Goal: Task Accomplishment & Management: Use online tool/utility

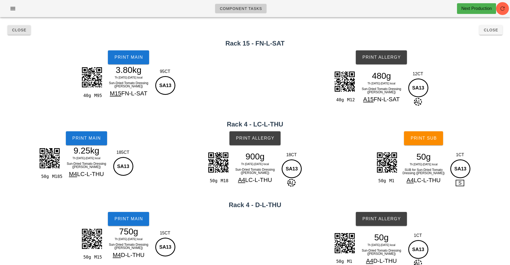
click at [25, 33] on button "Close" at bounding box center [18, 30] width 23 height 10
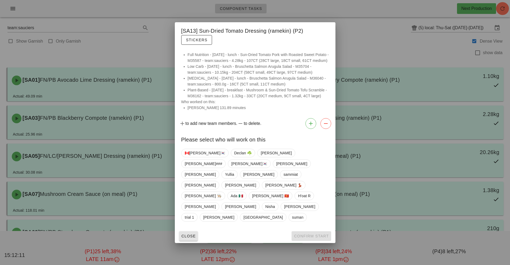
click at [194, 234] on span "Close" at bounding box center [188, 236] width 15 height 4
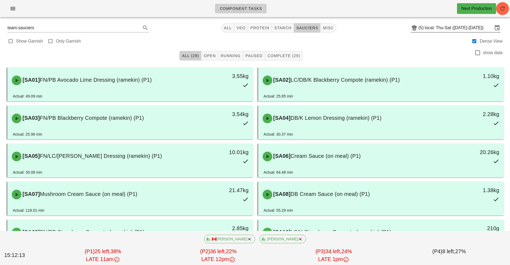
click at [470, 27] on input "local: Thu-Sat ([DATE]-[DATE])" at bounding box center [458, 28] width 68 height 9
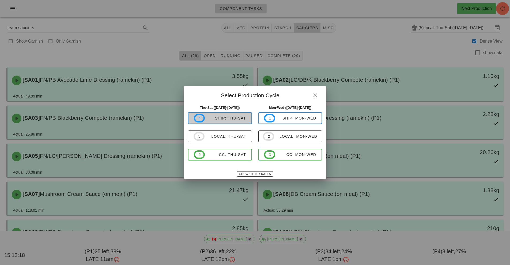
click at [232, 123] on button "4 ship: Thu-Sat" at bounding box center [220, 118] width 64 height 12
type input "ship: Thu-Sat ([DATE]-[DATE])"
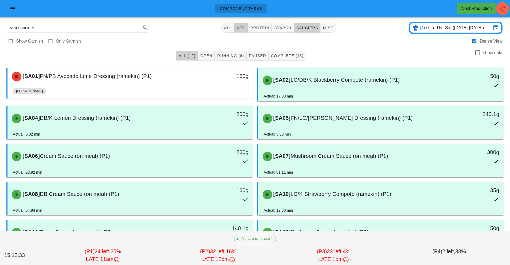
click at [241, 28] on span "veg" at bounding box center [240, 28] width 9 height 4
type input "team:veg"
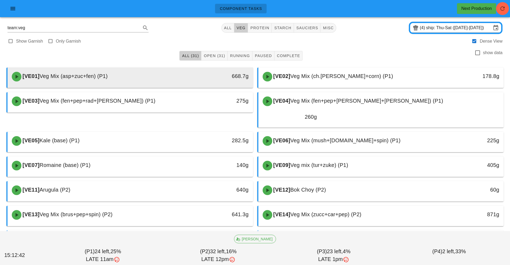
click at [222, 81] on div "668.7g" at bounding box center [221, 76] width 61 height 16
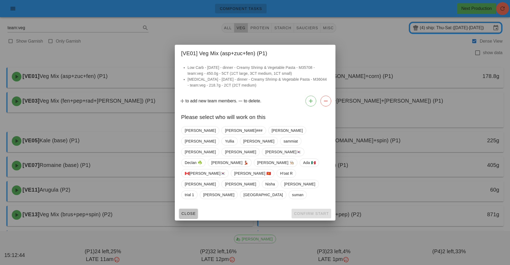
click at [196, 208] on button "Close" at bounding box center [188, 213] width 19 height 10
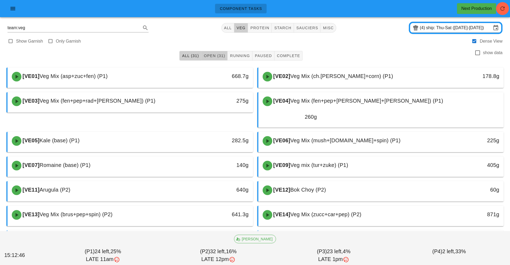
click at [221, 60] on button "Open (31)" at bounding box center [214, 56] width 26 height 10
click at [195, 59] on button "All (31)" at bounding box center [190, 56] width 22 height 10
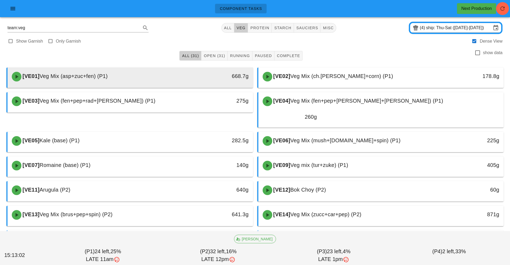
click at [242, 82] on div "668.7g" at bounding box center [221, 76] width 61 height 16
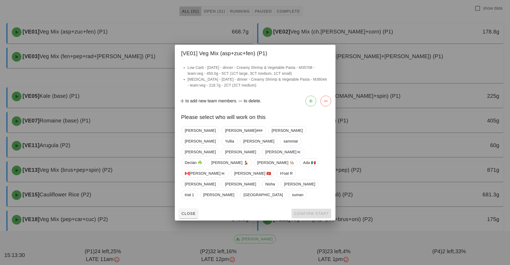
scroll to position [47, 0]
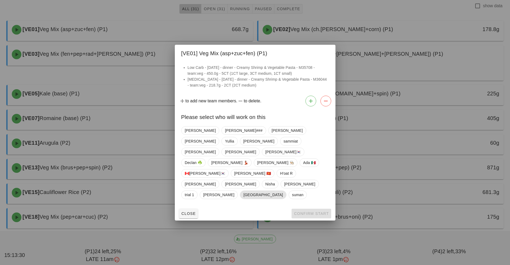
click at [282, 190] on span "[GEOGRAPHIC_DATA]" at bounding box center [262, 194] width 39 height 8
click at [319, 211] on span "Confirm Start" at bounding box center [310, 213] width 35 height 4
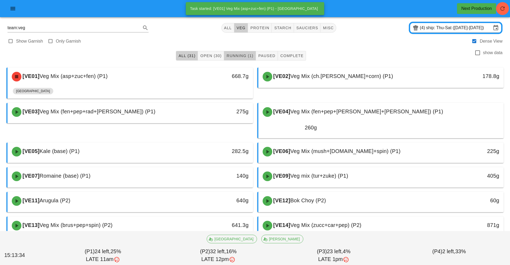
click at [250, 55] on span "Running (1)" at bounding box center [239, 55] width 27 height 4
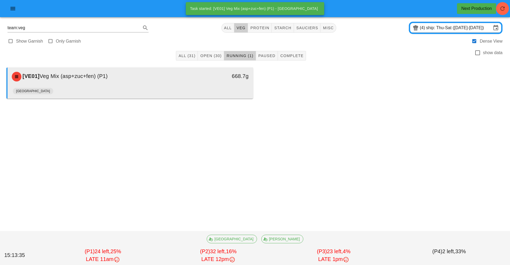
click at [197, 79] on div "668.7g" at bounding box center [221, 76] width 54 height 9
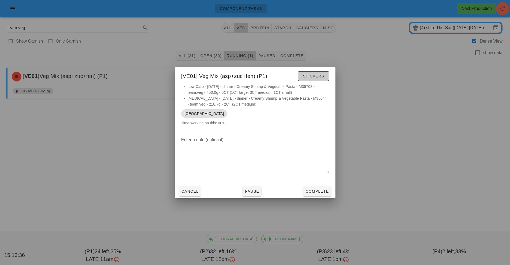
click at [326, 74] on button "Stickers" at bounding box center [313, 76] width 31 height 10
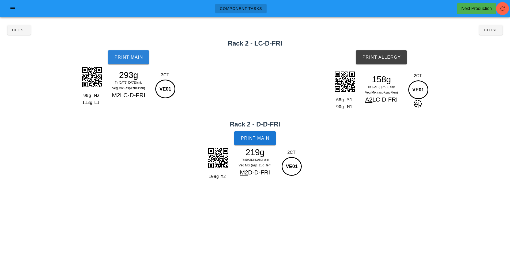
click at [136, 60] on button "Print Main" at bounding box center [128, 57] width 41 height 14
click at [264, 139] on span "Print Main" at bounding box center [254, 138] width 29 height 5
click at [383, 59] on span "Print Allergy" at bounding box center [381, 57] width 39 height 5
click at [491, 31] on span "Close" at bounding box center [490, 30] width 15 height 4
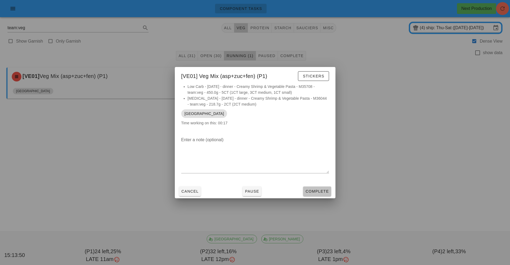
click at [317, 195] on button "Complete" at bounding box center [317, 191] width 28 height 10
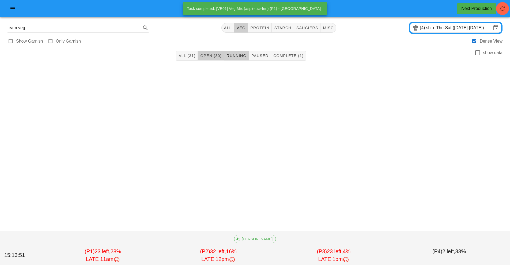
click at [215, 56] on span "Open (30)" at bounding box center [211, 55] width 22 height 4
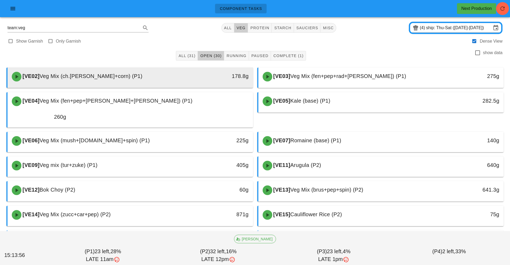
click at [225, 81] on div "178.8g" at bounding box center [221, 76] width 61 height 16
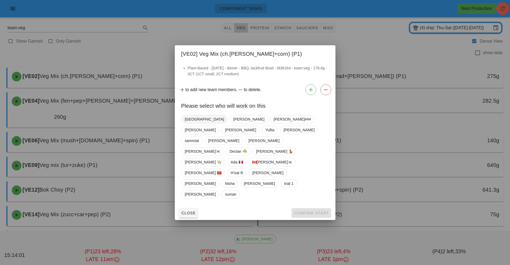
click at [188, 123] on span "[GEOGRAPHIC_DATA]" at bounding box center [204, 119] width 39 height 8
click at [309, 211] on span "Confirm Start" at bounding box center [310, 213] width 35 height 4
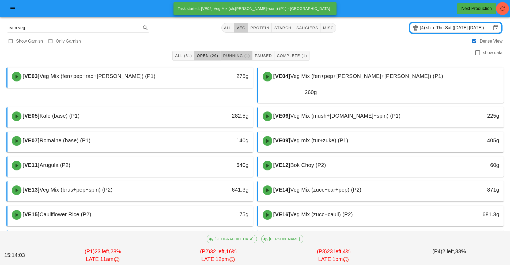
click at [239, 59] on button "Running (1)" at bounding box center [236, 56] width 32 height 10
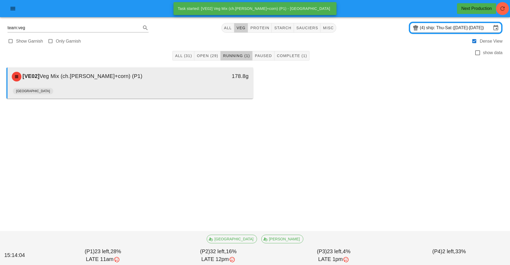
click at [202, 87] on div "[GEOGRAPHIC_DATA]" at bounding box center [130, 92] width 235 height 13
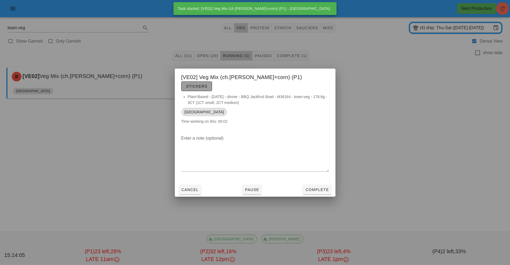
click at [212, 86] on button "Stickers" at bounding box center [196, 86] width 31 height 10
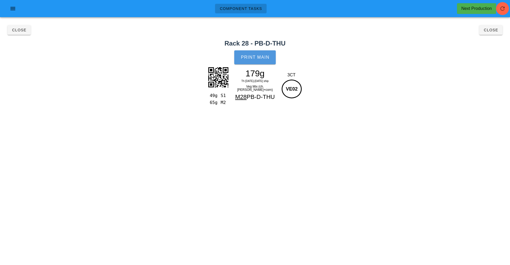
click at [269, 53] on button "Print Main" at bounding box center [254, 57] width 41 height 14
click at [495, 35] on button "Close" at bounding box center [490, 30] width 23 height 10
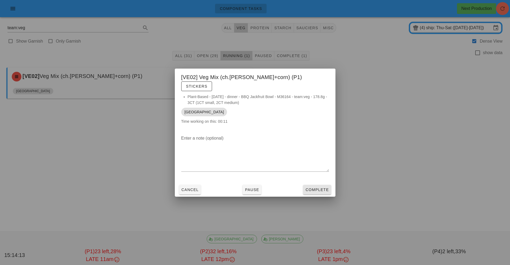
click at [321, 187] on span "Complete" at bounding box center [317, 189] width 24 height 4
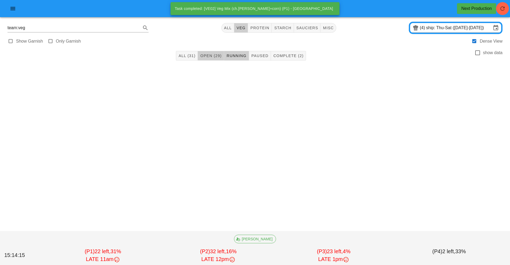
click at [221, 53] on button "Open (29)" at bounding box center [211, 56] width 26 height 10
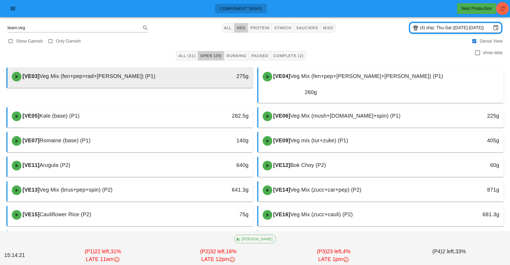
click at [206, 71] on div "275g" at bounding box center [221, 76] width 61 height 16
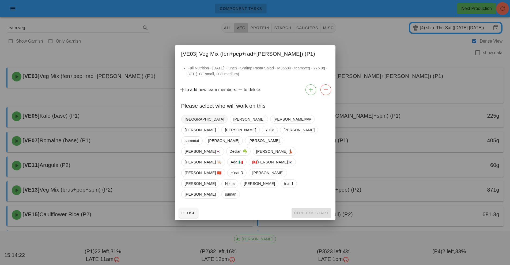
click at [190, 123] on span "[GEOGRAPHIC_DATA]" at bounding box center [204, 119] width 39 height 8
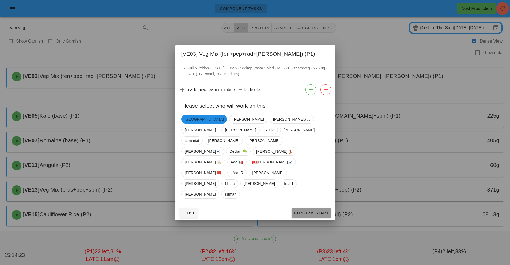
click at [316, 211] on span "Confirm Start" at bounding box center [310, 213] width 35 height 4
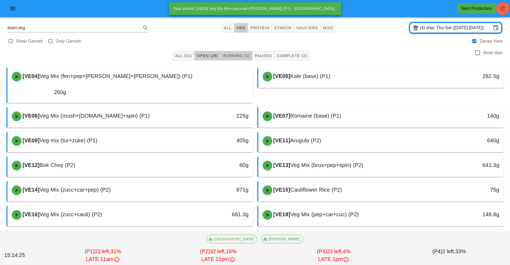
click at [238, 56] on span "Running (1)" at bounding box center [236, 55] width 27 height 4
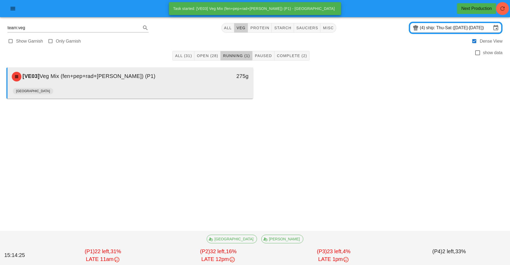
click at [208, 83] on div "275g" at bounding box center [221, 76] width 61 height 16
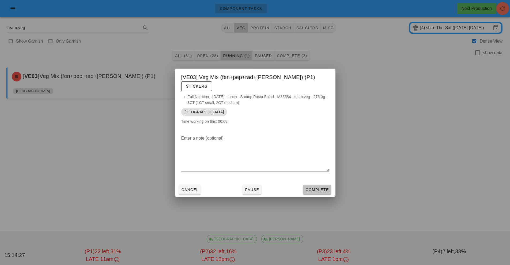
click at [317, 187] on span "Complete" at bounding box center [317, 189] width 24 height 4
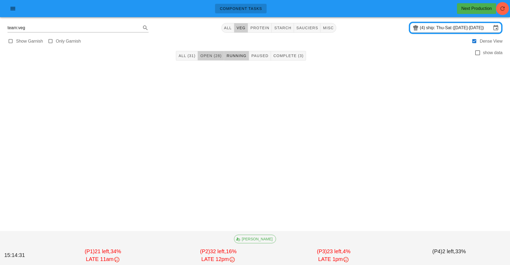
click at [206, 53] on span "Open (28)" at bounding box center [211, 55] width 22 height 4
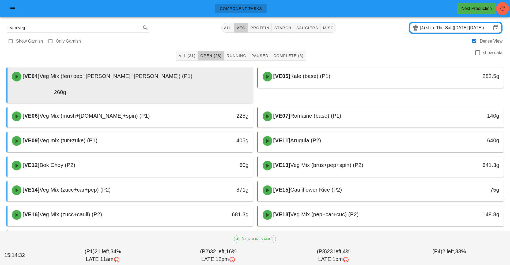
click at [170, 75] on div "[VE04] Veg Mix (fen+pep+tom+cuc) (P1)" at bounding box center [130, 76] width 243 height 16
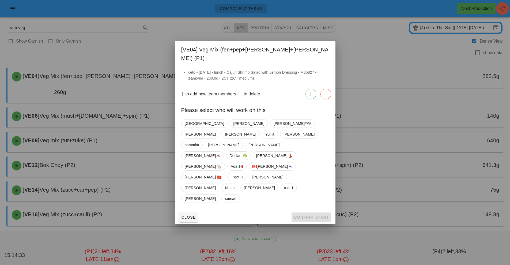
click at [232, 206] on div at bounding box center [255, 132] width 510 height 265
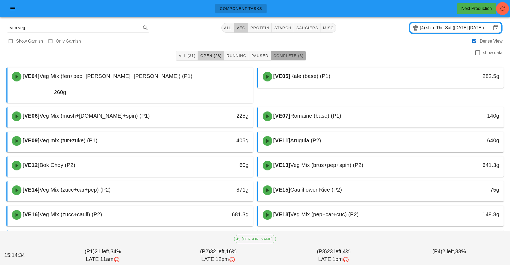
click at [300, 59] on button "Complete (3)" at bounding box center [288, 56] width 35 height 10
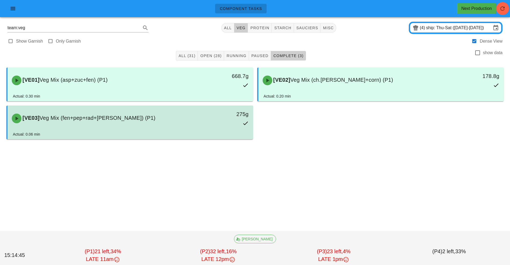
click at [193, 122] on div "275g" at bounding box center [221, 118] width 61 height 24
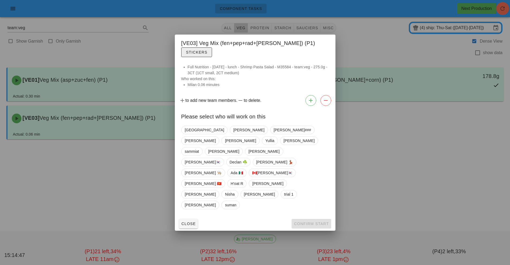
click at [212, 57] on button "Stickers" at bounding box center [196, 52] width 31 height 10
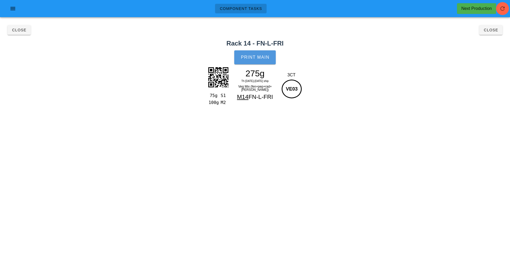
click at [258, 58] on span "Print Main" at bounding box center [254, 57] width 29 height 5
click at [487, 30] on span "Close" at bounding box center [490, 30] width 15 height 4
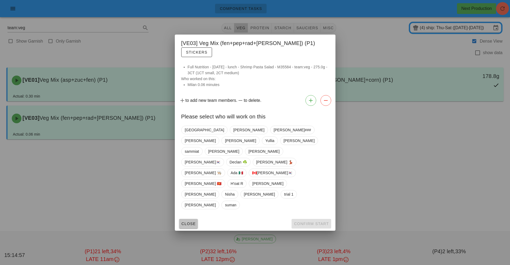
click at [196, 219] on button "Close" at bounding box center [188, 224] width 19 height 10
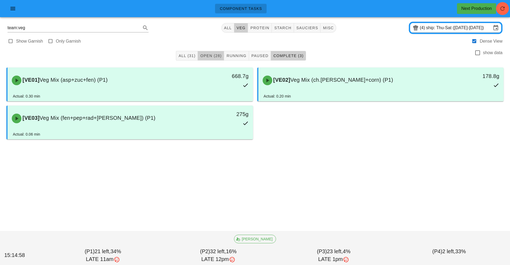
click at [208, 56] on span "Open (28)" at bounding box center [211, 55] width 22 height 4
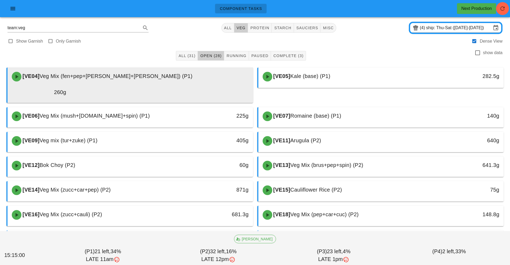
click at [69, 85] on div "260g" at bounding box center [39, 92] width 61 height 15
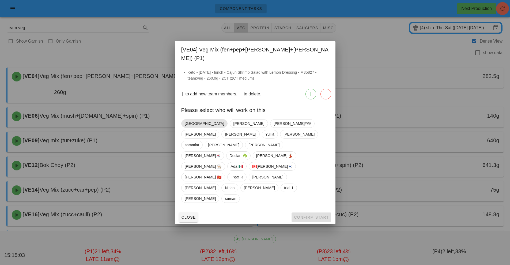
click at [185, 127] on span "[GEOGRAPHIC_DATA]" at bounding box center [204, 123] width 39 height 8
click at [319, 212] on button "Confirm Start" at bounding box center [310, 217] width 39 height 10
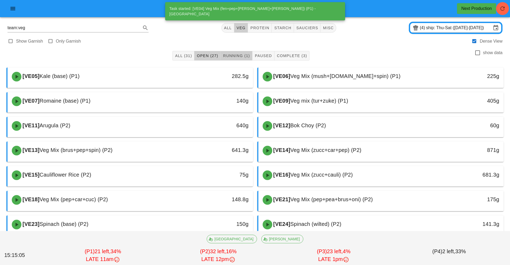
click at [241, 56] on span "Running (1)" at bounding box center [236, 55] width 27 height 4
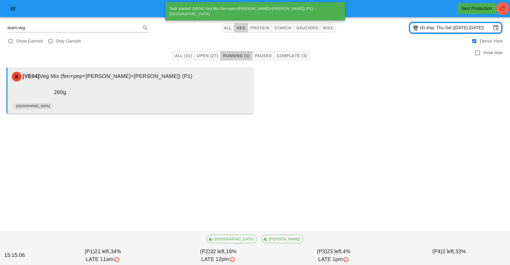
click at [214, 101] on div "[GEOGRAPHIC_DATA]" at bounding box center [130, 107] width 235 height 13
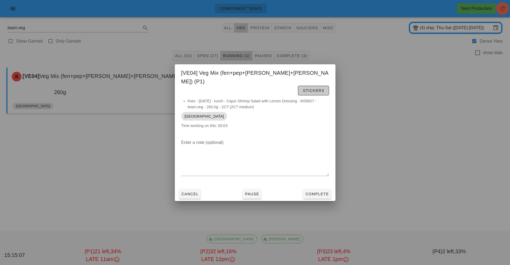
click at [314, 88] on span "Stickers" at bounding box center [313, 90] width 22 height 4
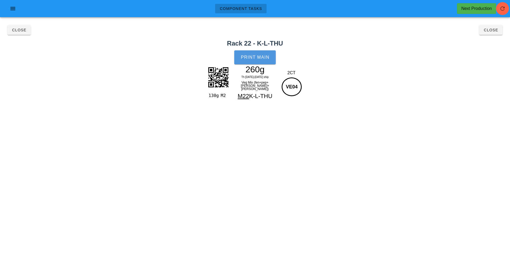
click at [265, 56] on span "Print Main" at bounding box center [254, 57] width 29 height 5
click at [489, 31] on span "Close" at bounding box center [490, 30] width 15 height 4
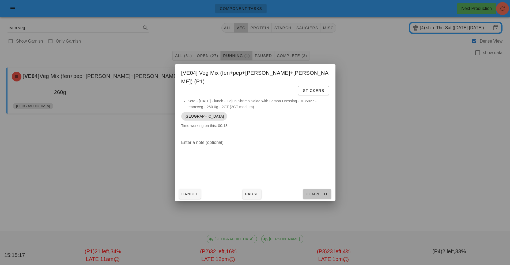
click at [314, 190] on button "Complete" at bounding box center [317, 194] width 28 height 10
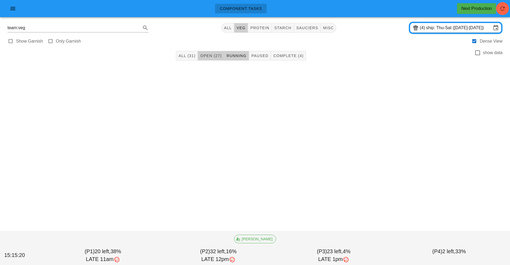
click at [211, 51] on button "Open (27)" at bounding box center [211, 56] width 26 height 10
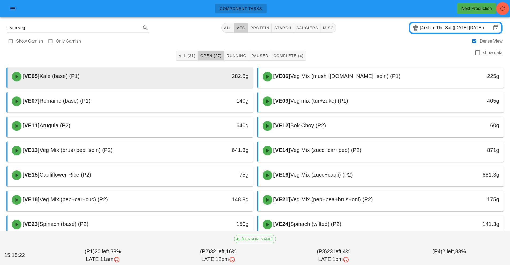
click at [229, 87] on div at bounding box center [130, 87] width 235 height 2
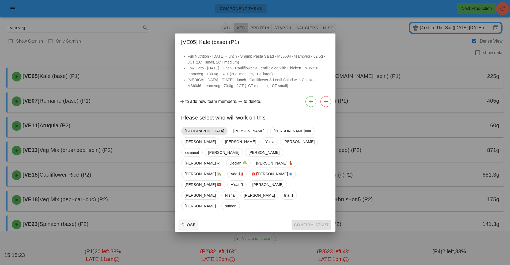
click at [193, 135] on span "[GEOGRAPHIC_DATA]" at bounding box center [204, 131] width 39 height 8
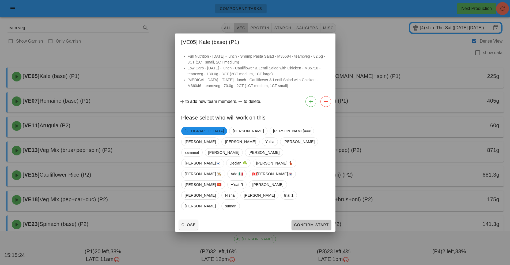
click at [315, 222] on span "Confirm Start" at bounding box center [310, 224] width 35 height 4
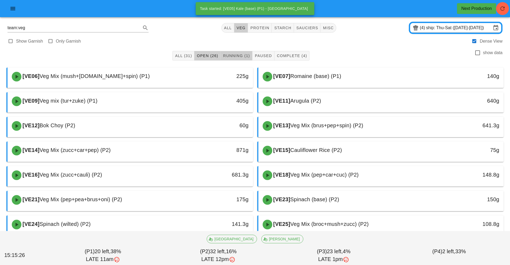
click at [234, 54] on span "Running (1)" at bounding box center [236, 55] width 27 height 4
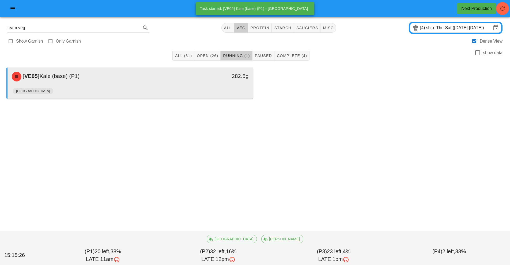
click at [226, 82] on div "282.5g" at bounding box center [221, 76] width 61 height 16
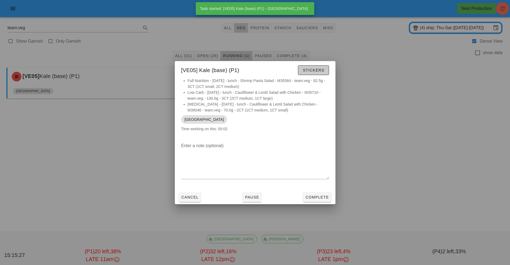
click at [312, 70] on span "Stickers" at bounding box center [313, 70] width 22 height 4
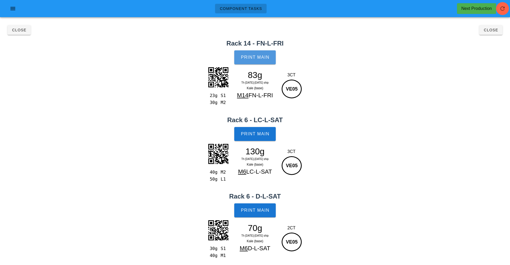
click at [258, 58] on span "Print Main" at bounding box center [254, 57] width 29 height 5
click at [261, 137] on button "Print Main" at bounding box center [254, 134] width 41 height 14
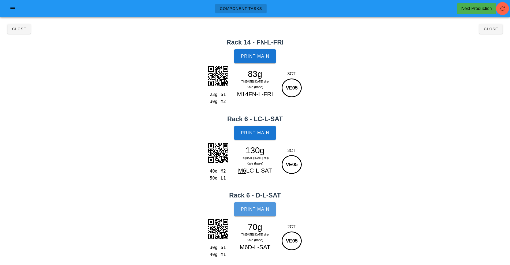
click at [263, 209] on span "Print Main" at bounding box center [254, 208] width 29 height 5
click at [485, 30] on span "Close" at bounding box center [490, 29] width 15 height 4
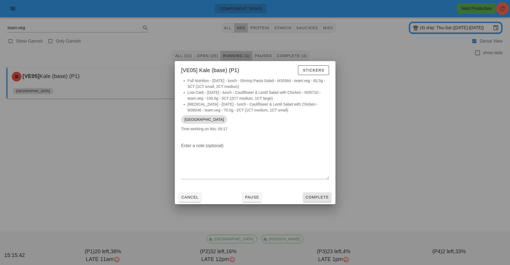
click at [315, 200] on button "Complete" at bounding box center [317, 197] width 28 height 10
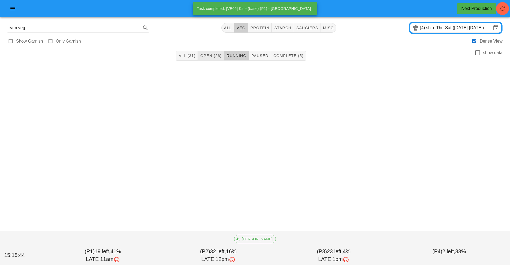
click at [207, 57] on span "Open (26)" at bounding box center [211, 55] width 22 height 4
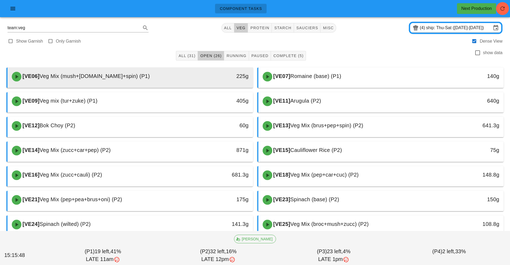
click at [189, 79] on div "[VE06] Veg Mix (mush+grn.bn+spin) (P1)" at bounding box center [100, 76] width 182 height 16
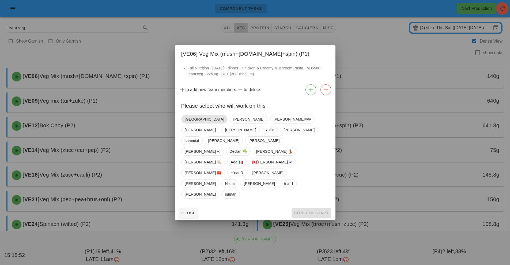
click at [186, 123] on span "[GEOGRAPHIC_DATA]" at bounding box center [204, 119] width 39 height 8
click at [315, 208] on button "Confirm Start" at bounding box center [310, 213] width 39 height 10
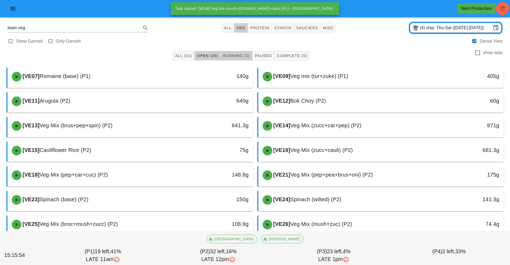
click at [233, 58] on span "Running (1)" at bounding box center [236, 55] width 27 height 4
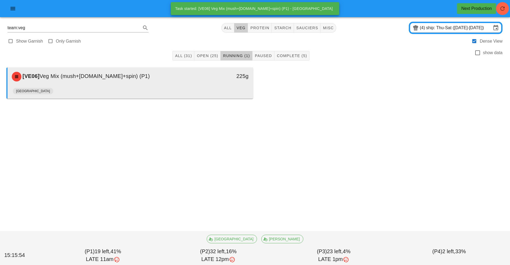
click at [231, 89] on div "[GEOGRAPHIC_DATA]" at bounding box center [130, 92] width 235 height 13
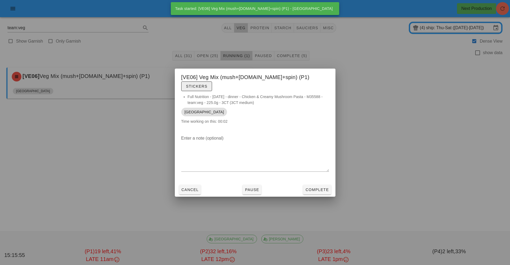
click at [207, 84] on span "Stickers" at bounding box center [197, 86] width 22 height 4
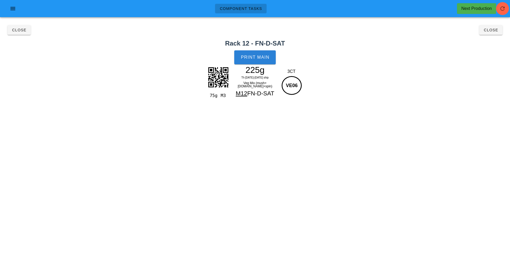
click at [257, 55] on span "Print Main" at bounding box center [254, 57] width 29 height 5
click at [491, 35] on button "Close" at bounding box center [490, 30] width 23 height 10
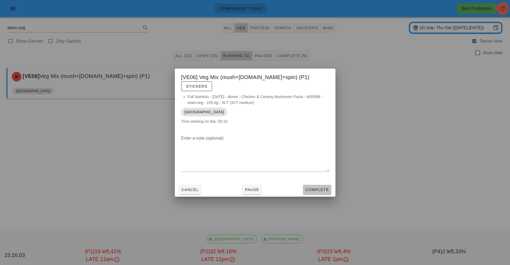
click at [319, 185] on button "Complete" at bounding box center [317, 190] width 28 height 10
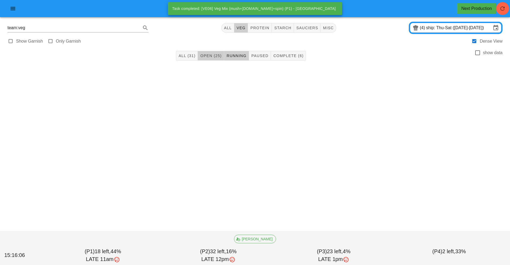
click at [212, 55] on span "Open (25)" at bounding box center [211, 55] width 22 height 4
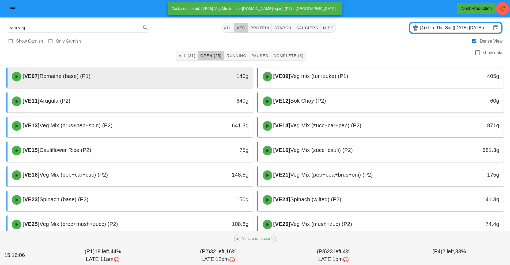
click at [222, 81] on div "140g" at bounding box center [221, 76] width 61 height 16
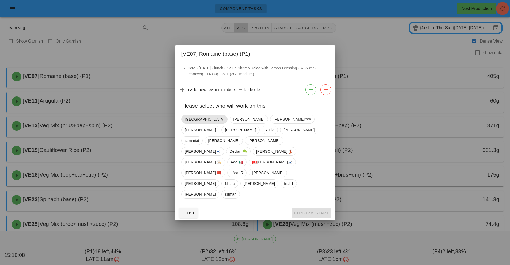
click at [187, 123] on span "[GEOGRAPHIC_DATA]" at bounding box center [204, 119] width 39 height 8
click at [314, 211] on span "Confirm Start" at bounding box center [310, 213] width 35 height 4
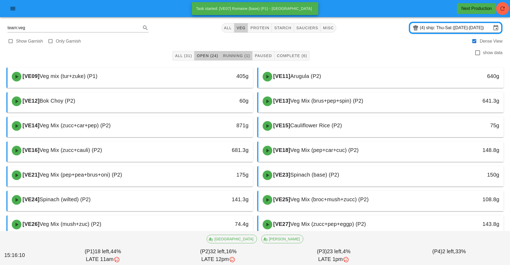
click at [242, 52] on button "Running (1)" at bounding box center [236, 56] width 32 height 10
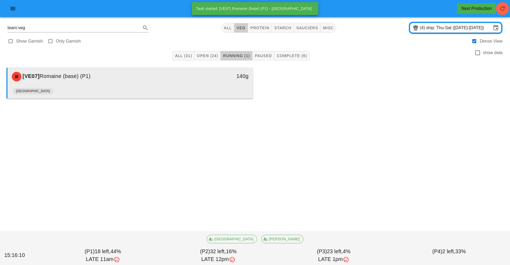
click at [229, 89] on div "[GEOGRAPHIC_DATA]" at bounding box center [130, 92] width 235 height 13
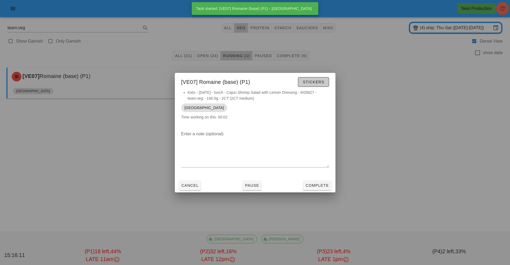
click at [314, 82] on span "Stickers" at bounding box center [313, 82] width 22 height 4
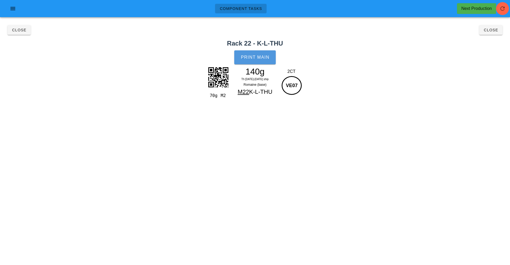
click at [261, 58] on span "Print Main" at bounding box center [254, 57] width 29 height 5
click at [487, 30] on span "Close" at bounding box center [490, 30] width 15 height 4
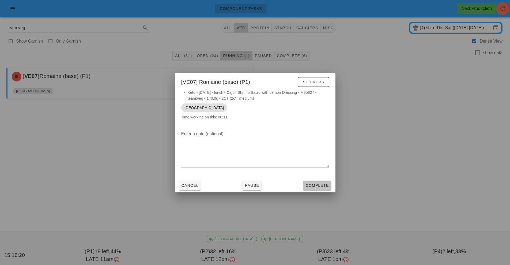
click at [319, 185] on span "Complete" at bounding box center [317, 185] width 24 height 4
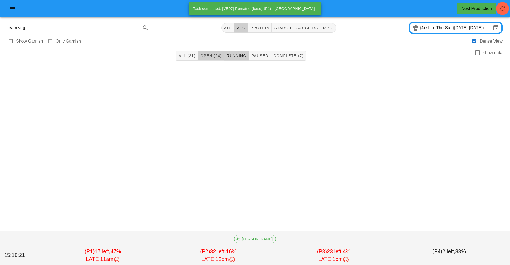
click at [215, 51] on button "Open (24)" at bounding box center [211, 56] width 26 height 10
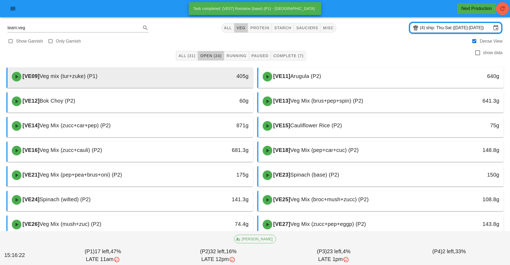
click at [214, 77] on div "405g" at bounding box center [221, 76] width 54 height 9
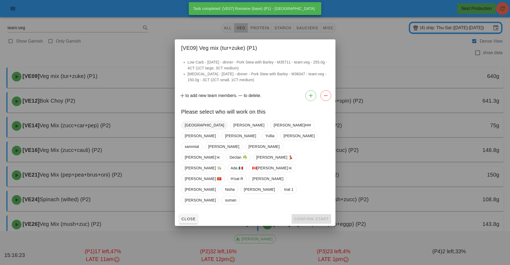
click at [188, 129] on span "[GEOGRAPHIC_DATA]" at bounding box center [204, 125] width 39 height 8
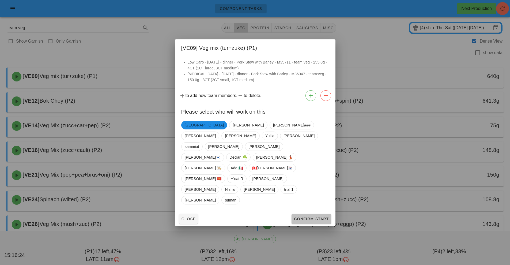
click at [313, 216] on span "Confirm Start" at bounding box center [310, 218] width 35 height 4
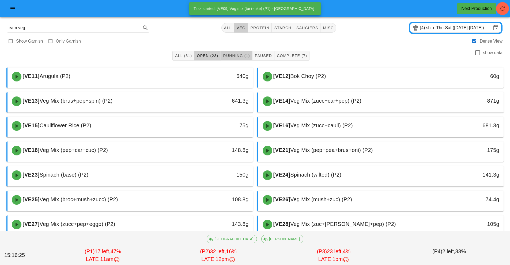
click at [240, 56] on span "Running (1)" at bounding box center [236, 55] width 27 height 4
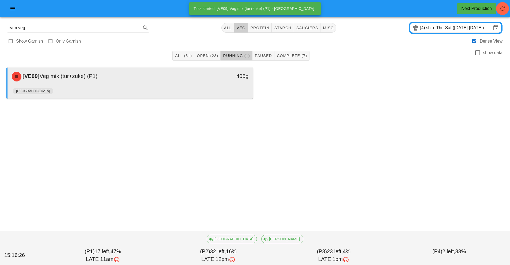
click at [215, 88] on div "[GEOGRAPHIC_DATA]" at bounding box center [130, 92] width 235 height 13
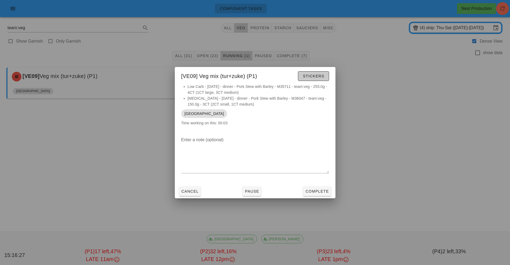
click at [304, 77] on span "Stickers" at bounding box center [313, 76] width 22 height 4
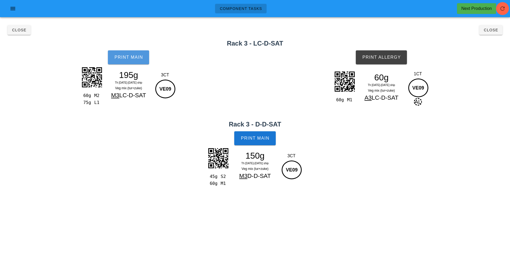
click at [131, 60] on button "Print Main" at bounding box center [128, 57] width 41 height 14
click at [261, 139] on span "Print Main" at bounding box center [254, 138] width 29 height 5
click at [383, 62] on button "Print Allergy" at bounding box center [380, 57] width 51 height 14
click at [484, 30] on span "Close" at bounding box center [490, 30] width 15 height 4
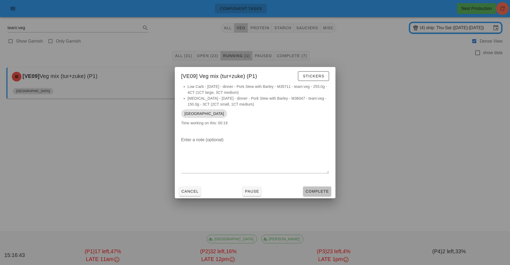
click at [321, 190] on span "Complete" at bounding box center [317, 191] width 24 height 4
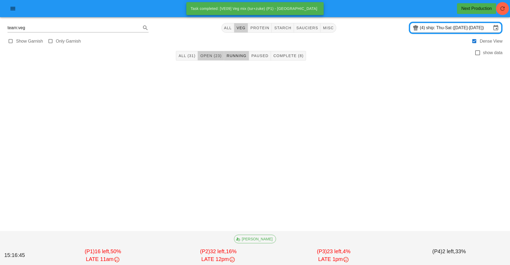
click at [206, 59] on button "Open (23)" at bounding box center [211, 56] width 26 height 10
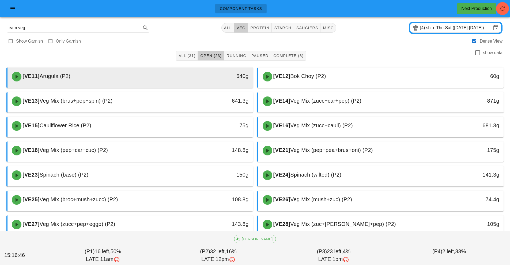
click at [214, 80] on div "640g" at bounding box center [221, 76] width 54 height 9
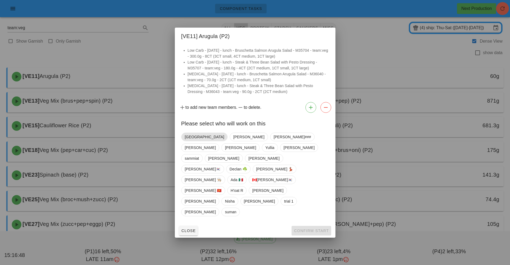
click at [188, 141] on span "[GEOGRAPHIC_DATA]" at bounding box center [204, 137] width 39 height 8
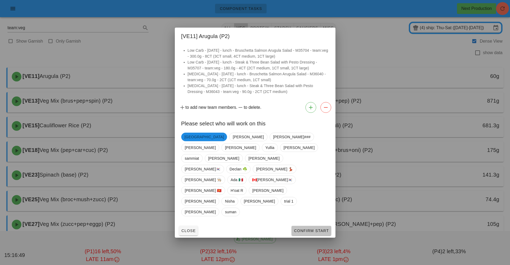
click at [310, 228] on span "Confirm Start" at bounding box center [310, 230] width 35 height 4
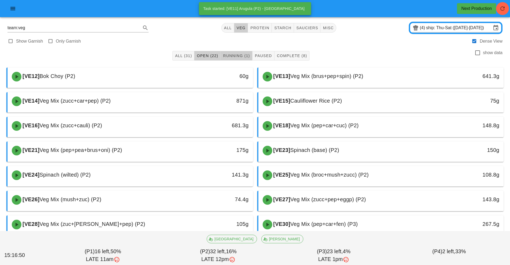
click at [237, 58] on span "Running (1)" at bounding box center [236, 55] width 27 height 4
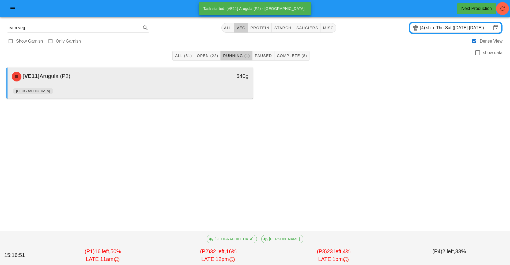
click at [201, 82] on div "640g" at bounding box center [221, 76] width 61 height 16
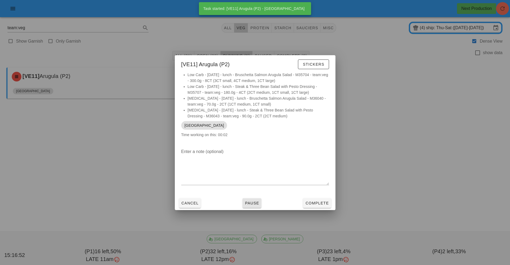
click at [248, 202] on span "Pause" at bounding box center [251, 203] width 14 height 4
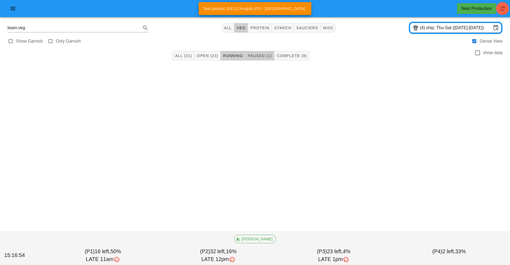
click at [267, 59] on button "Paused (1)" at bounding box center [259, 56] width 29 height 10
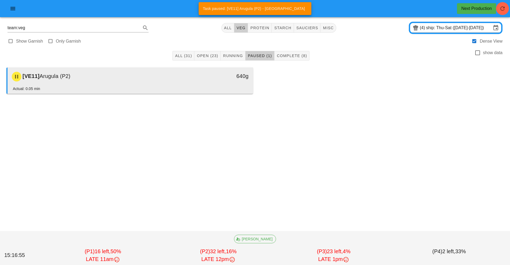
click at [232, 93] on div "Actual: 0.05 min" at bounding box center [130, 90] width 235 height 8
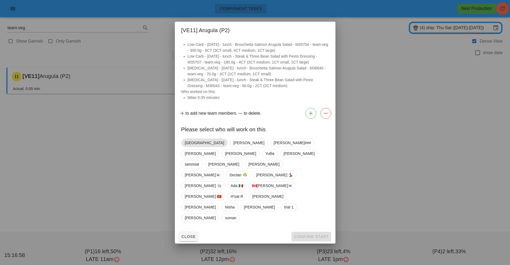
click at [190, 147] on span "[GEOGRAPHIC_DATA]" at bounding box center [204, 143] width 39 height 8
click at [311, 234] on span "Confirm Start" at bounding box center [310, 236] width 35 height 4
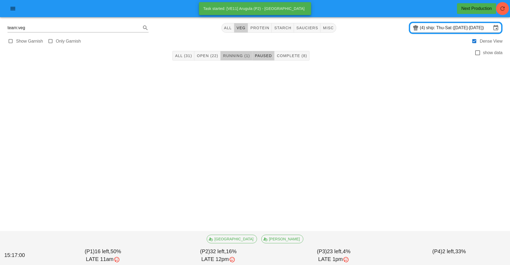
click at [243, 51] on button "Running (1)" at bounding box center [236, 56] width 32 height 10
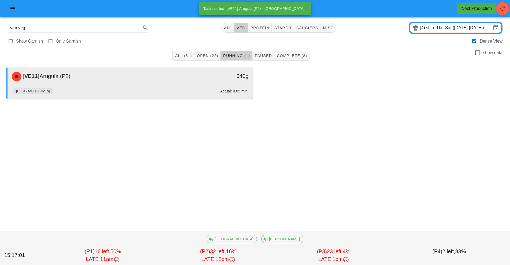
click at [231, 92] on div "Actual: 0.05 min" at bounding box center [233, 91] width 27 height 6
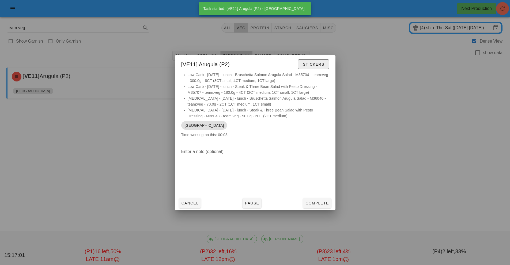
click at [325, 64] on button "Stickers" at bounding box center [313, 64] width 31 height 10
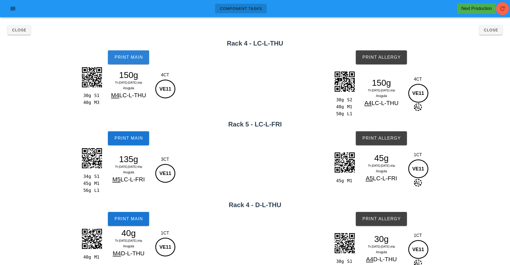
click at [137, 54] on button "Print Main" at bounding box center [128, 57] width 41 height 14
click at [137, 140] on span "Print Main" at bounding box center [128, 138] width 29 height 5
click at [136, 219] on span "Print Main" at bounding box center [128, 218] width 29 height 5
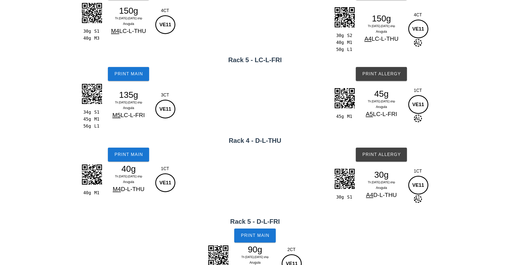
scroll to position [66, 0]
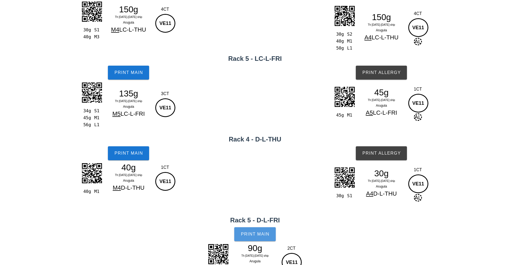
click at [255, 231] on button "Print Main" at bounding box center [254, 234] width 41 height 14
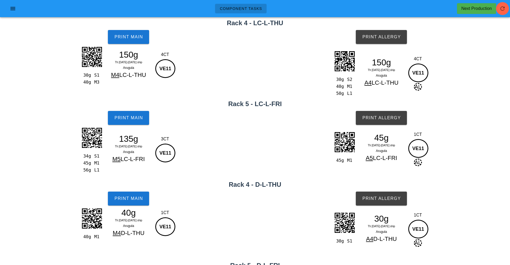
scroll to position [19, 0]
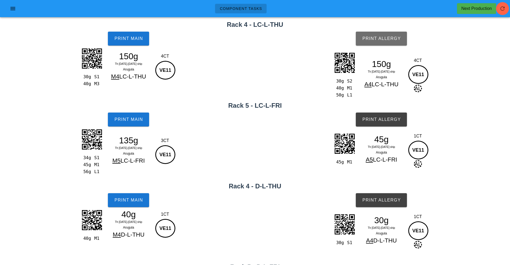
click at [383, 43] on button "Print Allergy" at bounding box center [380, 39] width 51 height 14
click at [389, 122] on button "Print Allergy" at bounding box center [380, 119] width 51 height 14
click at [385, 201] on span "Print Allergy" at bounding box center [381, 199] width 39 height 5
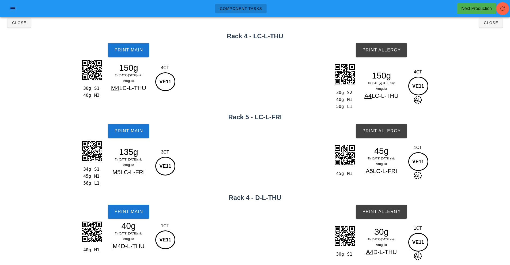
scroll to position [0, 0]
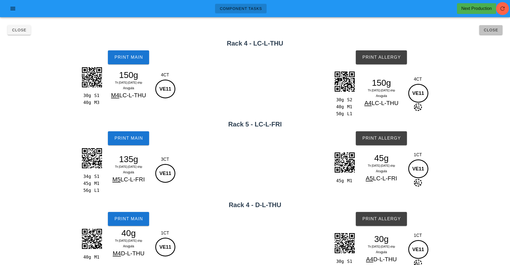
click at [493, 34] on button "Close" at bounding box center [490, 30] width 23 height 10
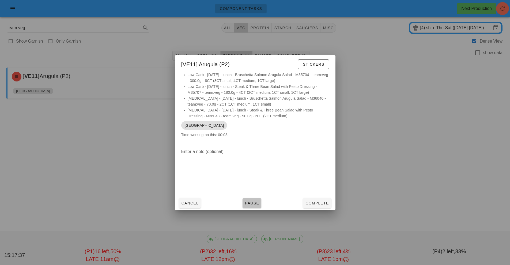
click at [260, 206] on button "Pause" at bounding box center [251, 203] width 19 height 10
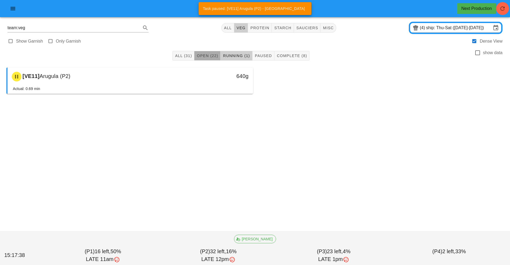
click at [208, 51] on button "Open (22)" at bounding box center [207, 56] width 26 height 10
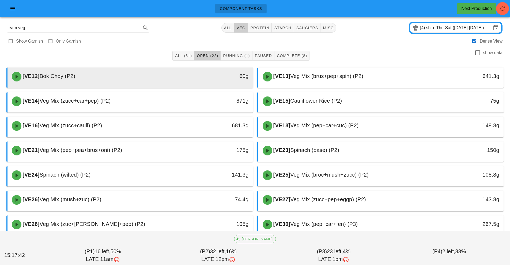
click at [209, 70] on div "60g" at bounding box center [221, 76] width 61 height 16
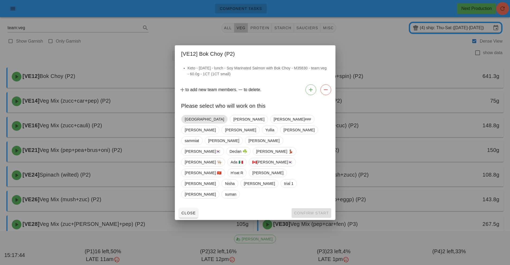
click at [189, 123] on span "[GEOGRAPHIC_DATA]" at bounding box center [204, 119] width 39 height 8
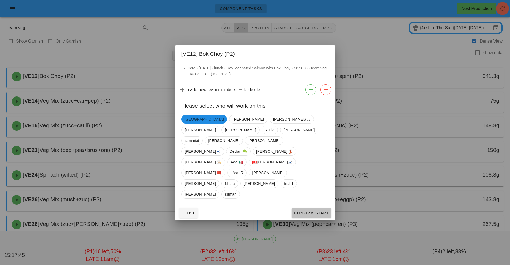
click at [315, 211] on span "Confirm Start" at bounding box center [310, 213] width 35 height 4
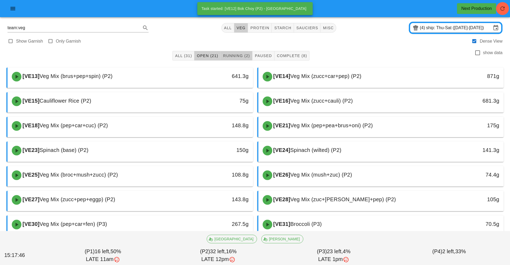
click at [233, 52] on button "Running (2)" at bounding box center [236, 56] width 32 height 10
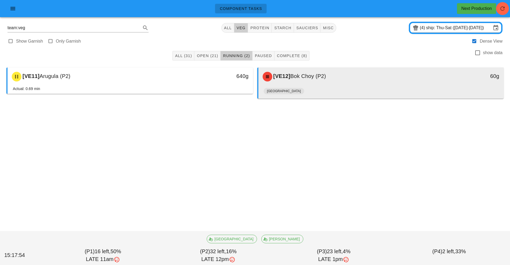
click at [360, 84] on div "[VE12] Bok Choy (P2)" at bounding box center [350, 76] width 182 height 16
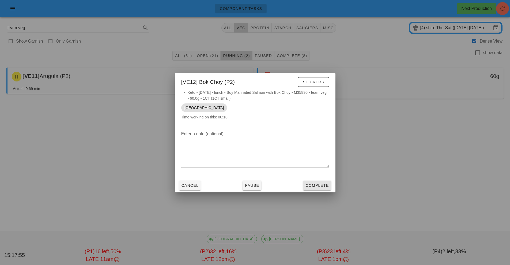
click at [316, 186] on span "Complete" at bounding box center [317, 185] width 24 height 4
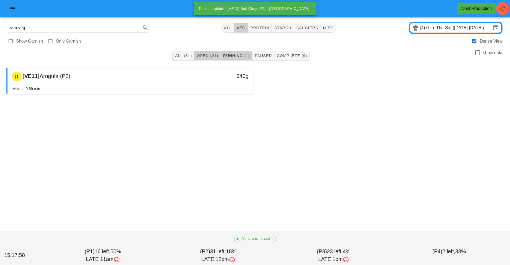
click at [207, 59] on button "Open (21)" at bounding box center [207, 56] width 26 height 10
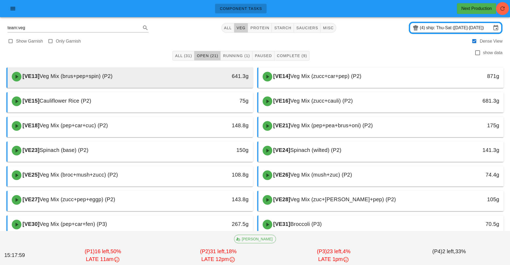
click at [203, 84] on div "641.3g" at bounding box center [221, 76] width 61 height 16
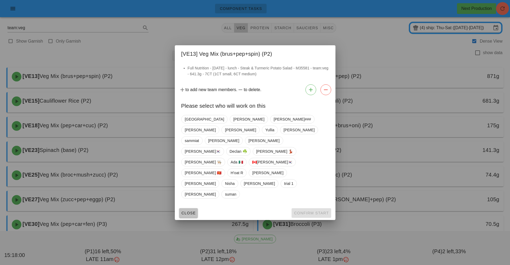
click at [194, 211] on span "Close" at bounding box center [188, 213] width 15 height 4
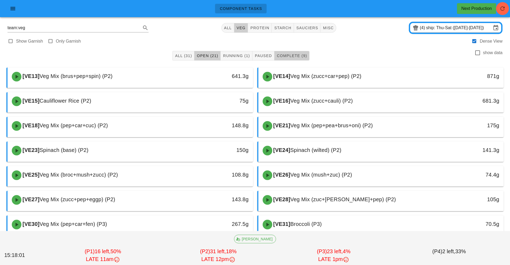
click at [296, 59] on button "Complete (9)" at bounding box center [291, 56] width 35 height 10
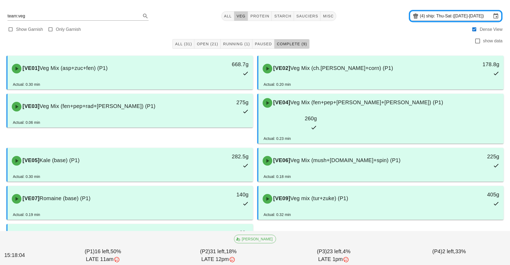
scroll to position [27, 0]
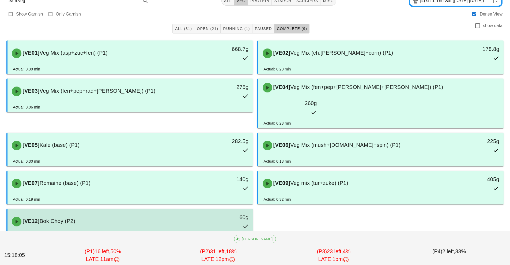
click at [215, 213] on div "60g" at bounding box center [221, 221] width 61 height 24
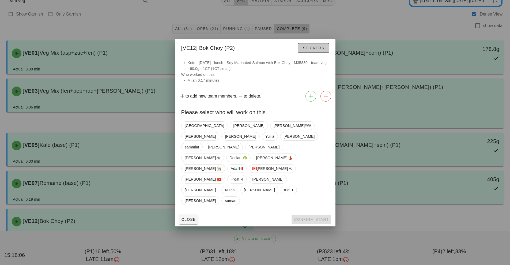
click at [325, 53] on button "Stickers" at bounding box center [313, 48] width 31 height 10
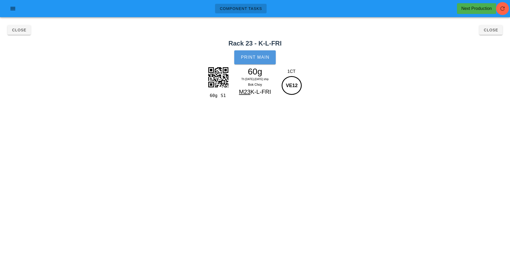
click at [272, 56] on button "Print Main" at bounding box center [254, 57] width 41 height 14
click at [497, 31] on span "Close" at bounding box center [490, 30] width 15 height 4
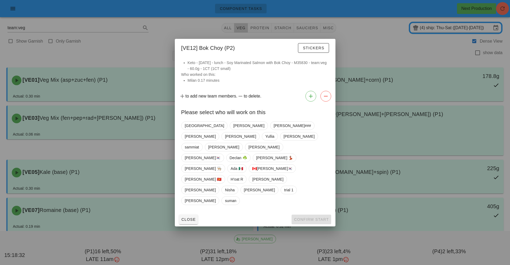
click at [349, 47] on div at bounding box center [255, 132] width 510 height 265
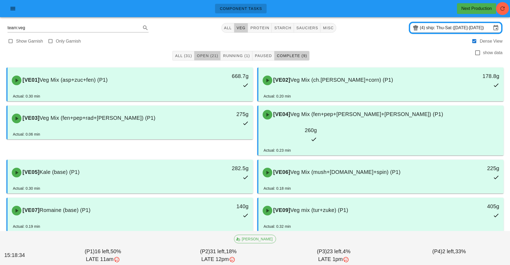
click at [210, 57] on span "Open (21)" at bounding box center [207, 55] width 22 height 4
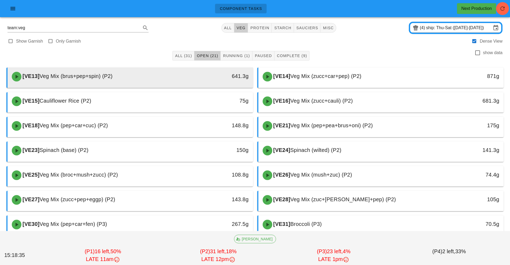
click at [205, 76] on div "641.3g" at bounding box center [221, 76] width 54 height 9
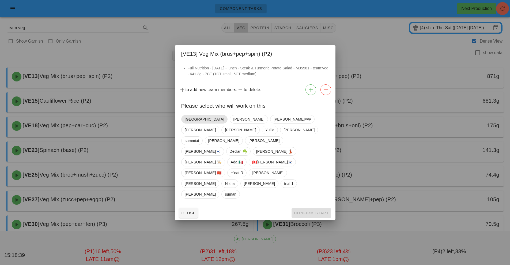
click at [194, 123] on span "[GEOGRAPHIC_DATA]" at bounding box center [204, 119] width 46 height 9
click at [313, 208] on button "Confirm Start" at bounding box center [310, 213] width 39 height 10
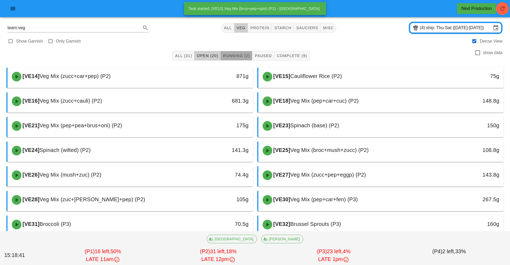
click at [239, 55] on span "Running (2)" at bounding box center [236, 55] width 27 height 4
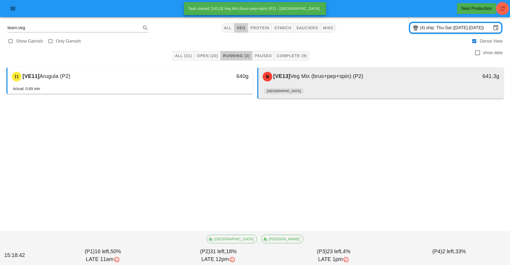
click at [314, 81] on div "[VE13] Veg Mix (brus+pep+spin) (P2)" at bounding box center [350, 76] width 182 height 16
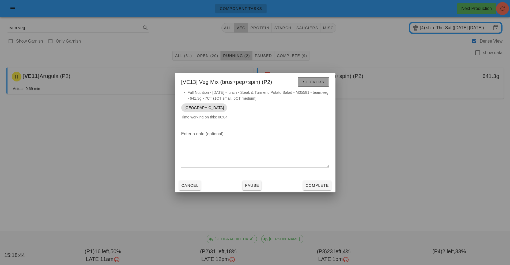
click at [318, 84] on span "Stickers" at bounding box center [313, 82] width 22 height 4
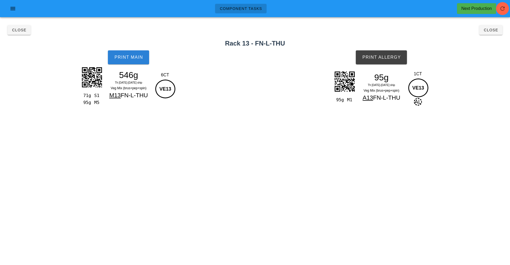
click at [137, 56] on span "Print Main" at bounding box center [128, 57] width 29 height 5
click at [396, 59] on span "Print Allergy" at bounding box center [381, 57] width 39 height 5
click at [134, 60] on button "Print Main" at bounding box center [128, 57] width 41 height 14
click at [394, 56] on span "Print Allergy" at bounding box center [381, 57] width 39 height 5
click at [492, 31] on span "Close" at bounding box center [490, 30] width 15 height 4
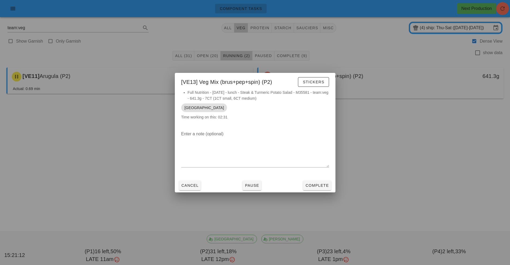
click at [323, 192] on div "Cancel Pause Complete" at bounding box center [255, 185] width 160 height 14
click at [317, 185] on span "Complete" at bounding box center [317, 185] width 24 height 4
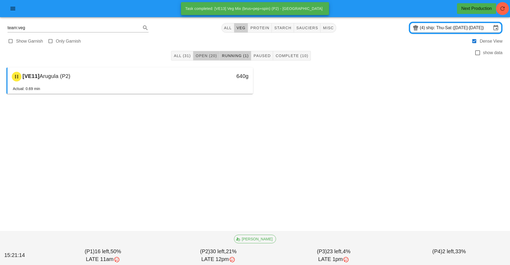
click at [215, 58] on button "Open (20)" at bounding box center [206, 56] width 26 height 10
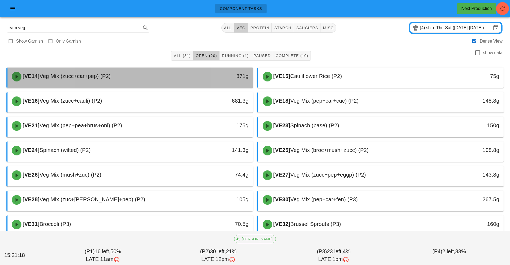
click at [176, 77] on div "[VE14] Veg Mix (zucc+car+pep) (P2)" at bounding box center [100, 76] width 182 height 16
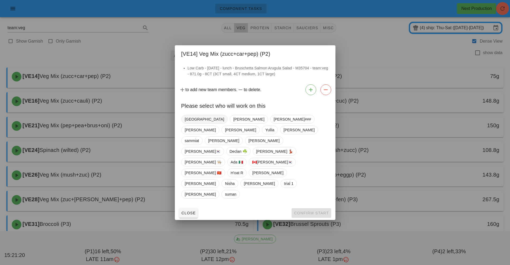
click at [191, 123] on span "[GEOGRAPHIC_DATA]" at bounding box center [204, 119] width 39 height 8
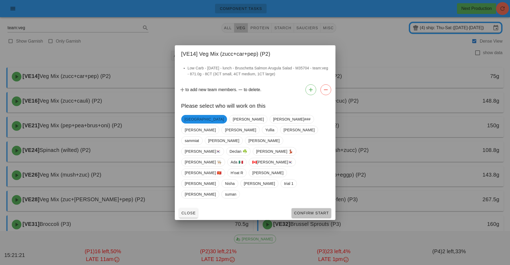
click at [321, 208] on button "Confirm Start" at bounding box center [310, 213] width 39 height 10
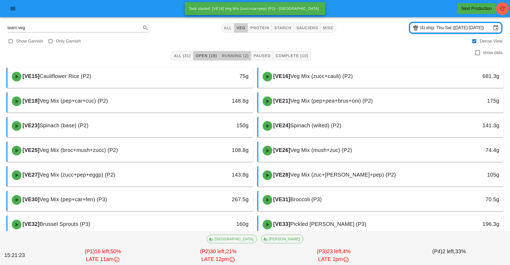
click at [235, 52] on button "Running (2)" at bounding box center [235, 56] width 32 height 10
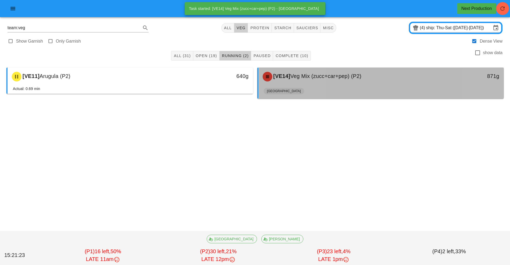
click at [305, 86] on div "[GEOGRAPHIC_DATA]" at bounding box center [380, 92] width 235 height 13
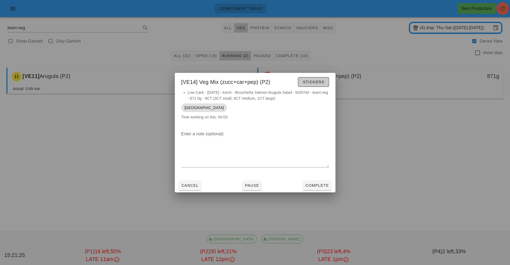
click at [316, 84] on span "Stickers" at bounding box center [313, 82] width 22 height 4
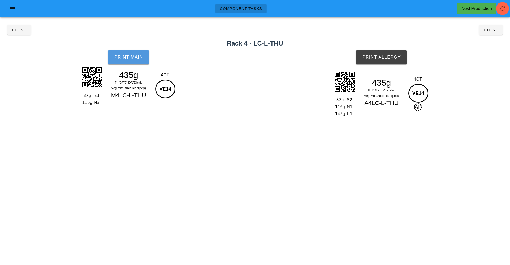
click at [146, 55] on button "Print Main" at bounding box center [128, 57] width 41 height 14
click at [381, 61] on button "Print Allergy" at bounding box center [380, 57] width 51 height 14
click at [489, 33] on button "Close" at bounding box center [490, 30] width 23 height 10
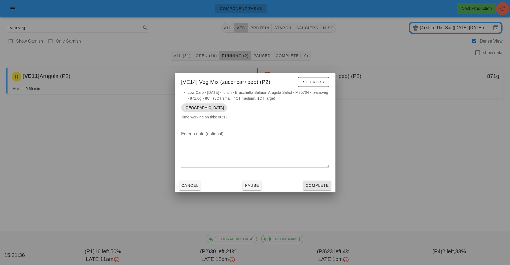
click at [321, 185] on span "Complete" at bounding box center [317, 185] width 24 height 4
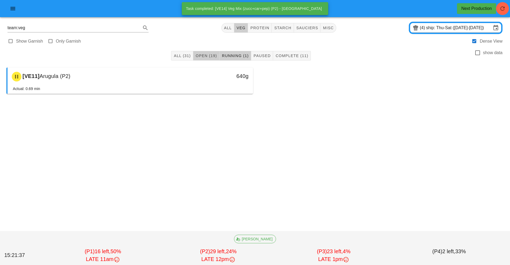
click at [213, 56] on span "Open (19)" at bounding box center [206, 55] width 22 height 4
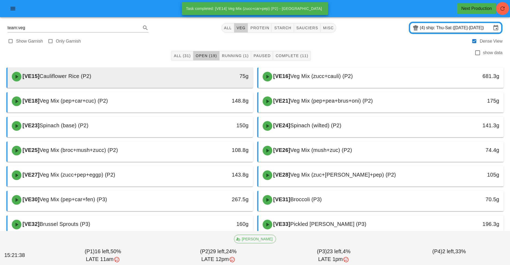
click at [206, 87] on div at bounding box center [130, 87] width 235 height 2
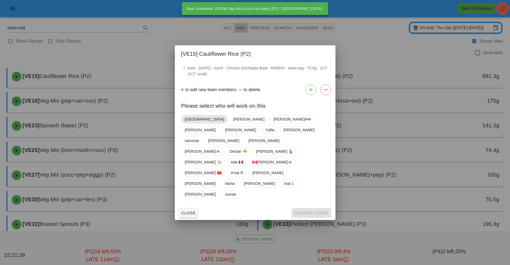
click at [192, 123] on span "[GEOGRAPHIC_DATA]" at bounding box center [204, 119] width 39 height 8
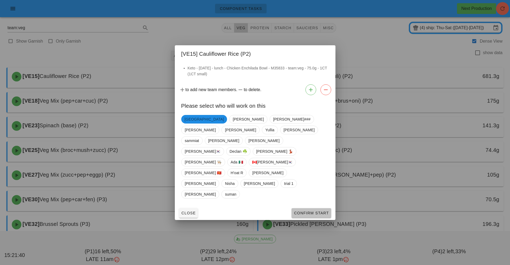
click at [311, 211] on span "Confirm Start" at bounding box center [310, 213] width 35 height 4
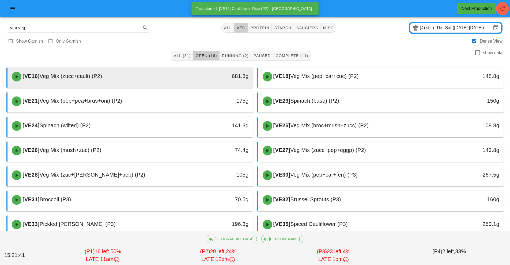
click at [202, 81] on div "681.3g" at bounding box center [221, 76] width 61 height 16
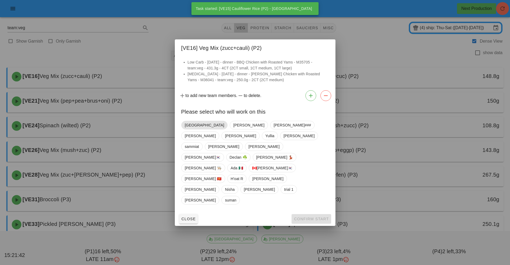
click at [194, 129] on span "[GEOGRAPHIC_DATA]" at bounding box center [204, 125] width 46 height 9
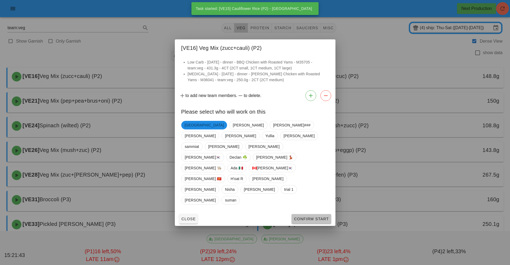
click at [315, 214] on button "Confirm Start" at bounding box center [310, 219] width 39 height 10
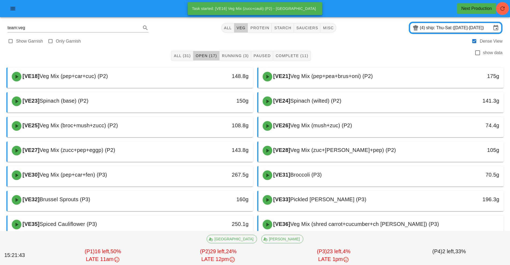
click at [178, 79] on div "[VE18] Veg Mix (pep+car+cuc) (P2)" at bounding box center [100, 76] width 182 height 16
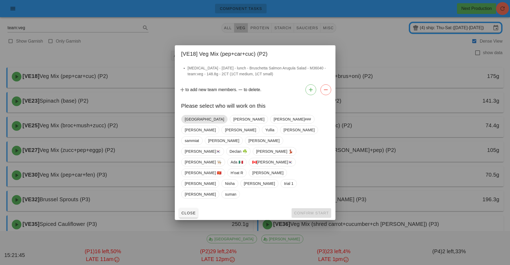
click at [192, 123] on span "[GEOGRAPHIC_DATA]" at bounding box center [204, 119] width 39 height 8
click at [314, 211] on span "Confirm Start" at bounding box center [310, 213] width 35 height 4
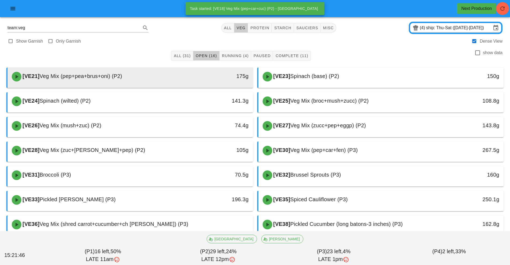
click at [190, 76] on div "[VE21] Veg Mix (pep+pea+brus+oni) (P2)" at bounding box center [100, 76] width 182 height 16
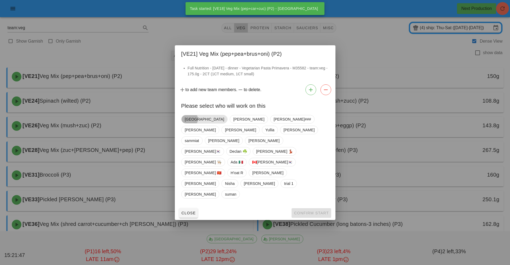
click at [193, 123] on span "[GEOGRAPHIC_DATA]" at bounding box center [204, 119] width 39 height 8
click at [314, 208] on button "Confirm Start" at bounding box center [310, 213] width 39 height 10
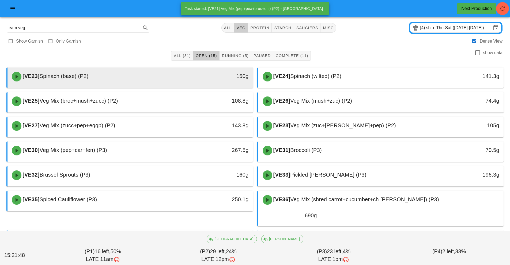
click at [171, 79] on div "[VE23] Spinach (base) (P2)" at bounding box center [100, 76] width 182 height 16
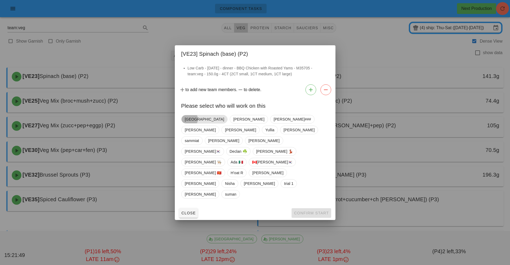
click at [195, 123] on span "[GEOGRAPHIC_DATA]" at bounding box center [204, 119] width 46 height 9
click at [315, 208] on button "Confirm Start" at bounding box center [310, 213] width 39 height 10
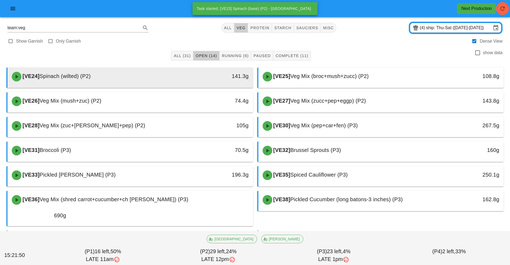
click at [151, 80] on div "[VE24] Spinach (wilted) (P2)" at bounding box center [100, 76] width 182 height 16
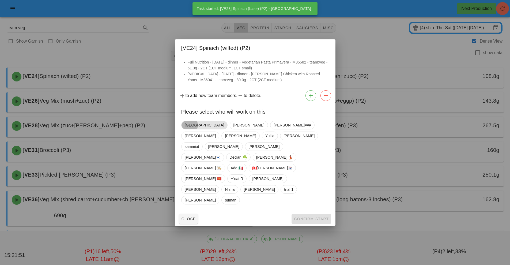
click at [189, 129] on span "[GEOGRAPHIC_DATA]" at bounding box center [204, 125] width 39 height 8
click at [305, 216] on span "Confirm Start" at bounding box center [310, 218] width 35 height 4
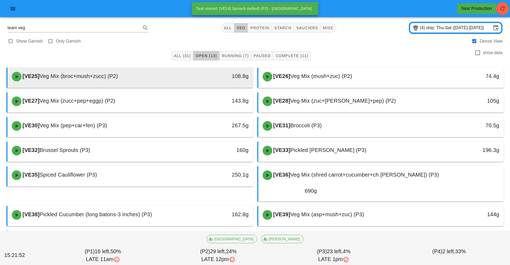
click at [185, 76] on div "[VE25] Veg Mix (broc+mush+zucc) (P2)" at bounding box center [100, 76] width 182 height 16
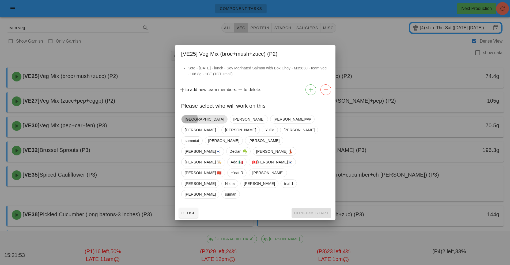
click at [189, 123] on span "[GEOGRAPHIC_DATA]" at bounding box center [204, 119] width 39 height 8
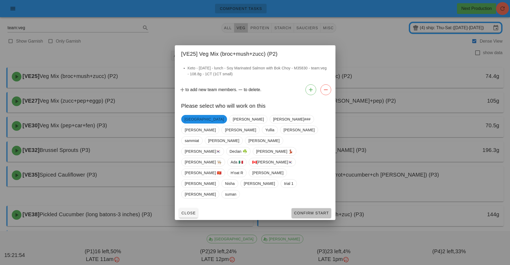
click at [326, 208] on button "Confirm Start" at bounding box center [310, 213] width 39 height 10
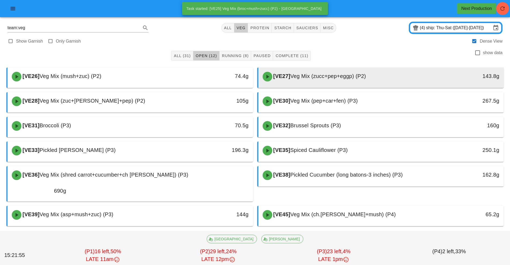
click at [331, 79] on span "Veg Mix (zucc+pep+eggp) (P2)" at bounding box center [328, 76] width 76 height 6
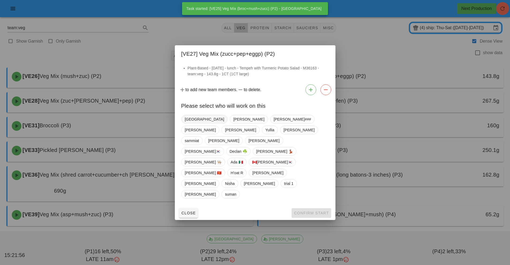
click at [191, 123] on span "[GEOGRAPHIC_DATA]" at bounding box center [204, 119] width 39 height 8
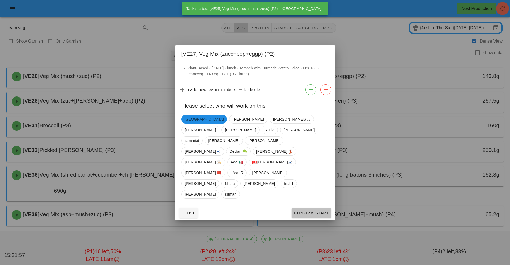
click at [322, 208] on button "Confirm Start" at bounding box center [310, 213] width 39 height 10
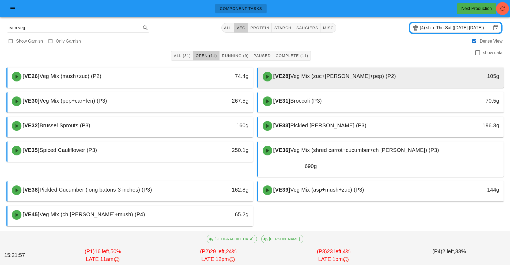
click at [321, 72] on div "[VE28] Veg Mix (zuc+[PERSON_NAME]+pep) (P2)" at bounding box center [350, 76] width 182 height 16
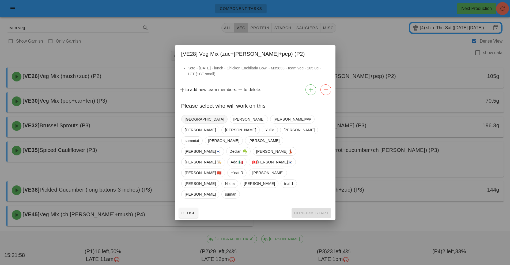
click at [193, 123] on span "[GEOGRAPHIC_DATA]" at bounding box center [204, 119] width 39 height 8
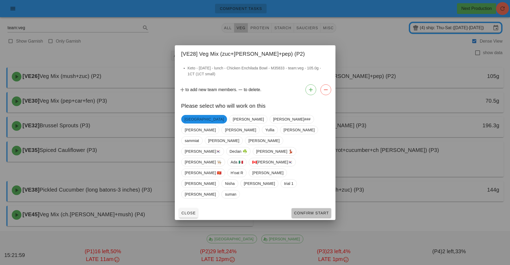
click at [321, 208] on button "Confirm Start" at bounding box center [310, 213] width 39 height 10
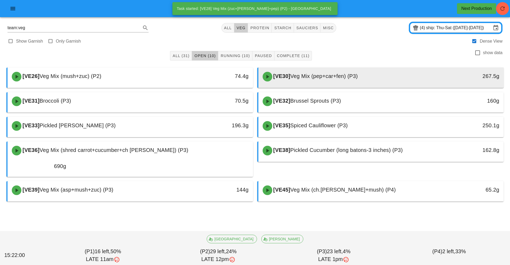
click at [328, 82] on div "[VE30] Veg Mix (pep+car+fen) (P3)" at bounding box center [350, 76] width 182 height 16
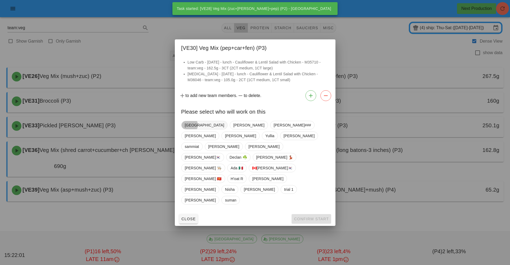
click at [190, 129] on span "[GEOGRAPHIC_DATA]" at bounding box center [204, 125] width 39 height 8
click at [313, 216] on span "Confirm Start" at bounding box center [310, 218] width 35 height 4
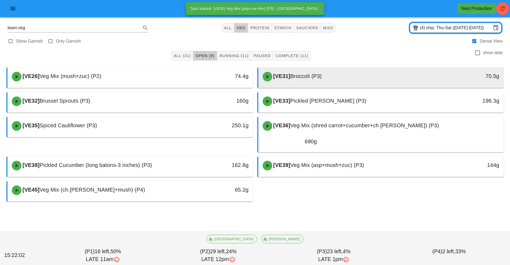
click at [322, 78] on span "Broccoli (P3)" at bounding box center [306, 76] width 32 height 6
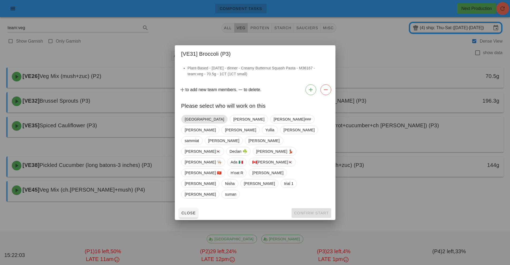
click at [192, 123] on span "[GEOGRAPHIC_DATA]" at bounding box center [204, 119] width 39 height 8
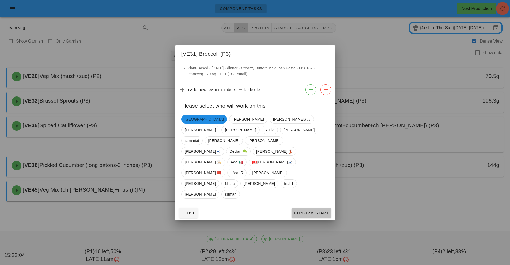
click at [315, 208] on button "Confirm Start" at bounding box center [310, 213] width 39 height 10
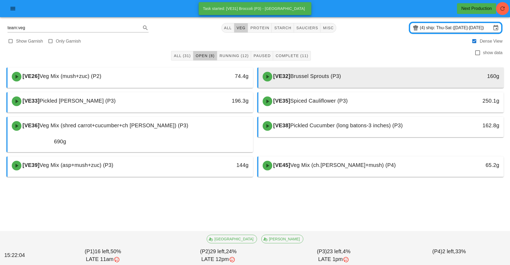
click at [332, 76] on span "Brussel Sprouts (P3)" at bounding box center [315, 76] width 51 height 6
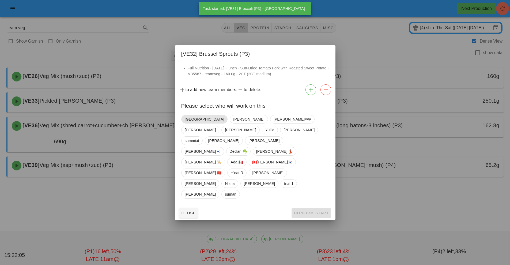
click at [194, 123] on span "[GEOGRAPHIC_DATA]" at bounding box center [204, 119] width 46 height 9
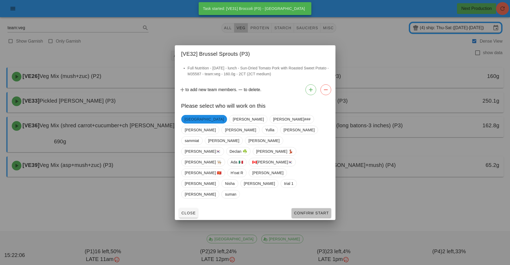
click at [313, 211] on span "Confirm Start" at bounding box center [310, 213] width 35 height 4
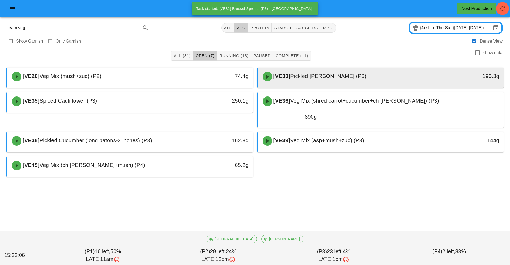
click at [300, 79] on span "Pickled [PERSON_NAME] (P3)" at bounding box center [328, 76] width 76 height 6
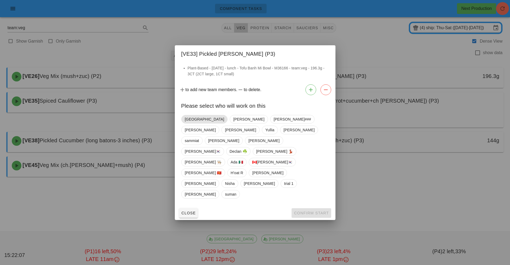
click at [193, 123] on span "[GEOGRAPHIC_DATA]" at bounding box center [204, 119] width 39 height 8
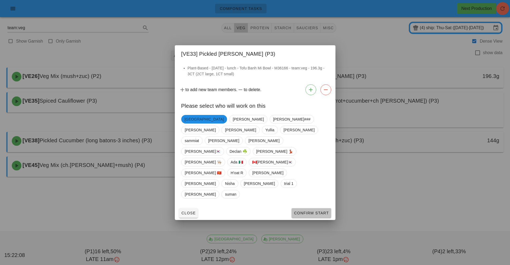
click at [319, 208] on button "Confirm Start" at bounding box center [310, 213] width 39 height 10
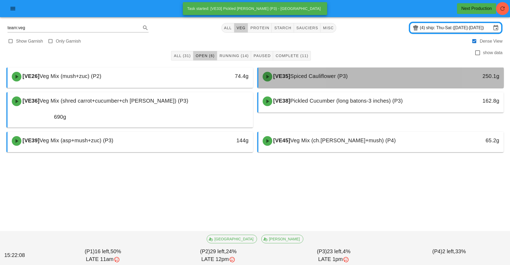
click at [339, 81] on div "[VE35] Spiced Cauliflower (P3)" at bounding box center [350, 76] width 182 height 16
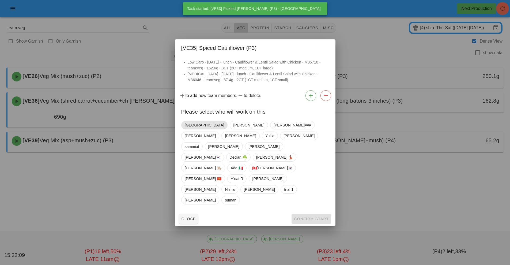
click at [196, 129] on span "[GEOGRAPHIC_DATA]" at bounding box center [204, 125] width 46 height 9
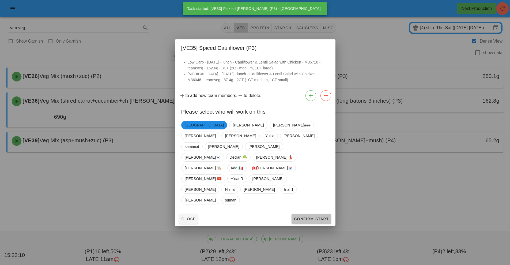
click at [314, 214] on button "Confirm Start" at bounding box center [310, 219] width 39 height 10
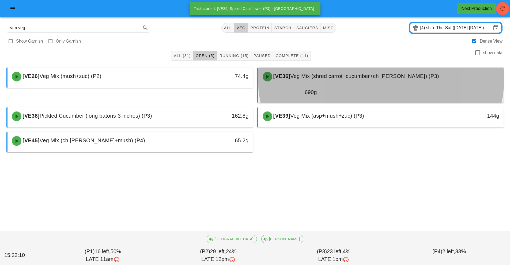
click at [335, 78] on span "Veg Mix (shred carrot+cucumber+ch [PERSON_NAME]) (P3)" at bounding box center [364, 76] width 149 height 6
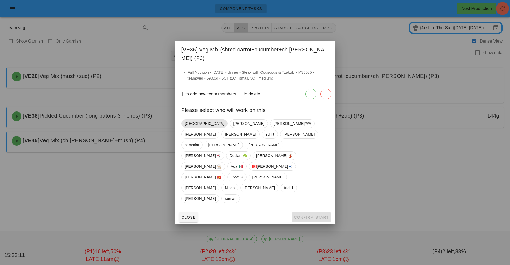
click at [196, 128] on span "[GEOGRAPHIC_DATA]" at bounding box center [204, 123] width 46 height 9
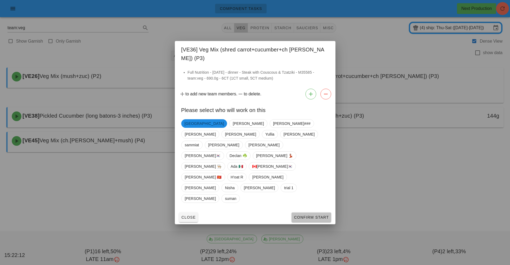
click at [322, 215] on span "Confirm Start" at bounding box center [310, 217] width 35 height 4
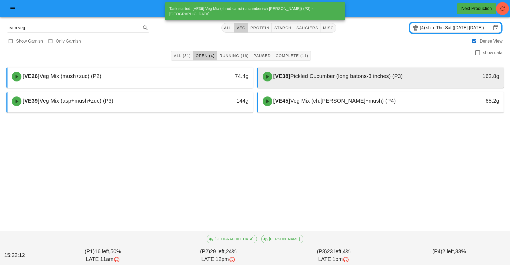
click at [330, 77] on span "Pickled Cucumber (long batons-3 inches) (P3)" at bounding box center [346, 76] width 112 height 6
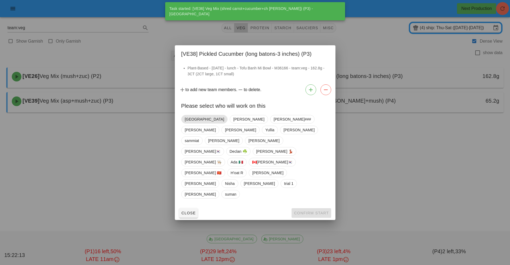
click at [194, 123] on span "[GEOGRAPHIC_DATA]" at bounding box center [204, 119] width 46 height 9
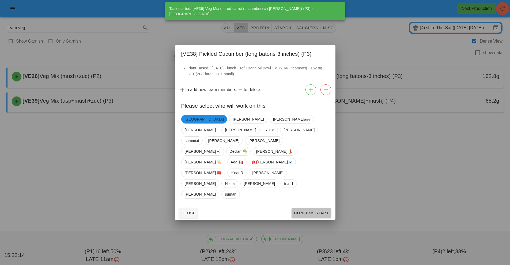
click at [314, 208] on button "Confirm Start" at bounding box center [310, 213] width 39 height 10
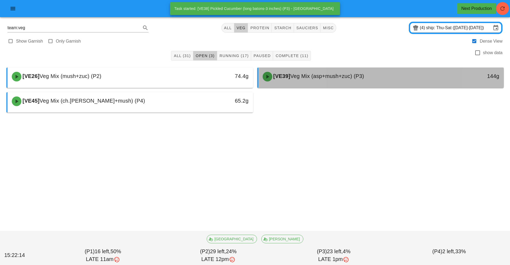
click at [348, 80] on div "[VE39] Veg Mix (asp+mush+zuc) (P3)" at bounding box center [350, 76] width 182 height 16
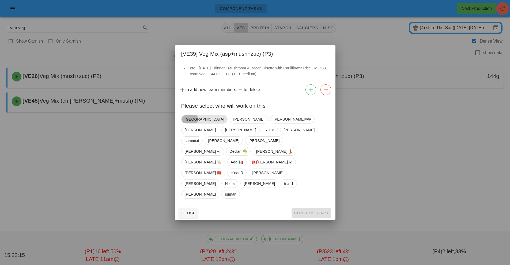
click at [191, 123] on span "[GEOGRAPHIC_DATA]" at bounding box center [204, 119] width 39 height 8
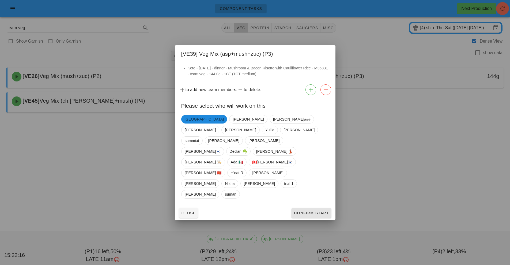
click at [316, 211] on span "Confirm Start" at bounding box center [310, 213] width 35 height 4
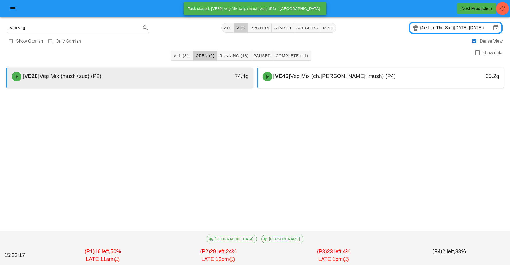
click at [239, 76] on div "74.4g" at bounding box center [221, 76] width 54 height 9
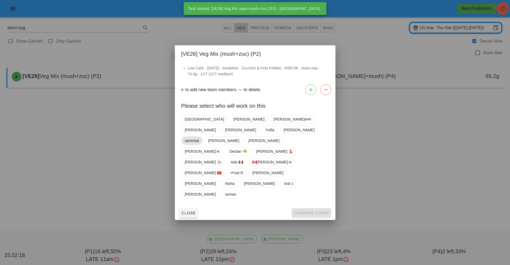
click at [196, 144] on span "sammiat" at bounding box center [192, 140] width 14 height 8
click at [189, 123] on span "[GEOGRAPHIC_DATA]" at bounding box center [204, 119] width 39 height 8
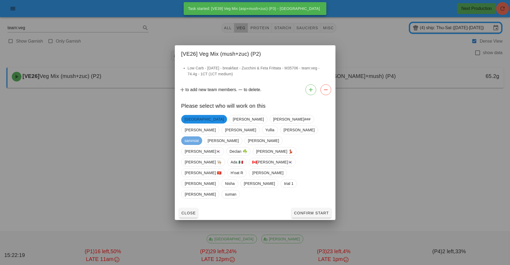
click at [197, 145] on span "sammiat" at bounding box center [191, 140] width 14 height 9
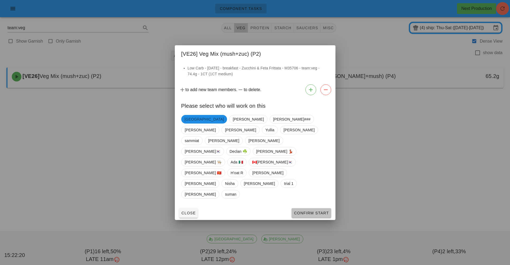
click at [322, 208] on button "Confirm Start" at bounding box center [310, 213] width 39 height 10
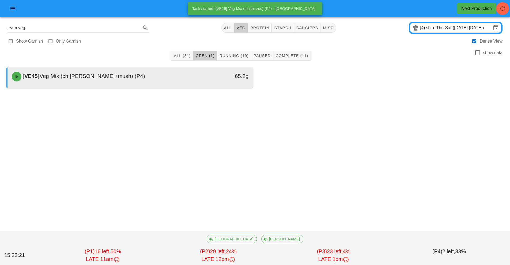
click at [242, 78] on div "65.2g" at bounding box center [221, 76] width 54 height 9
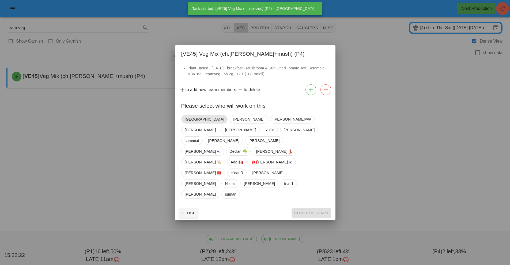
click at [191, 123] on span "[GEOGRAPHIC_DATA]" at bounding box center [204, 119] width 39 height 8
click at [305, 211] on span "Confirm Start" at bounding box center [310, 213] width 35 height 4
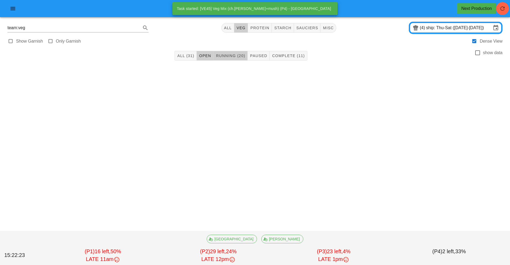
click at [236, 56] on span "Running (20)" at bounding box center [230, 55] width 29 height 4
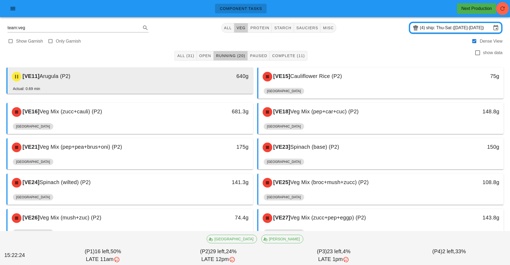
click at [219, 81] on div "640g" at bounding box center [221, 76] width 61 height 16
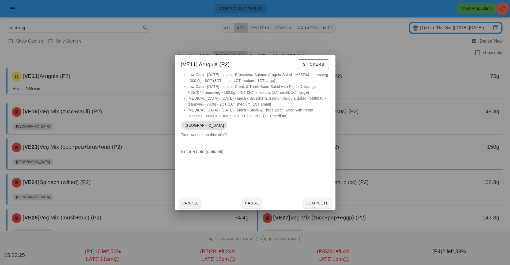
click at [152, 54] on div at bounding box center [255, 132] width 510 height 265
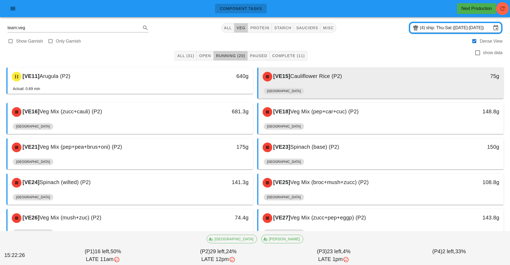
click at [322, 85] on div "[VE15] Cauliflower Rice (P2) 75g" at bounding box center [380, 76] width 245 height 18
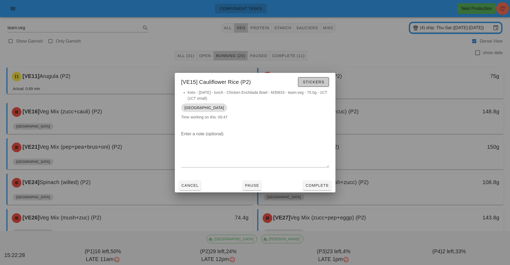
click at [324, 81] on span "Stickers" at bounding box center [313, 82] width 22 height 4
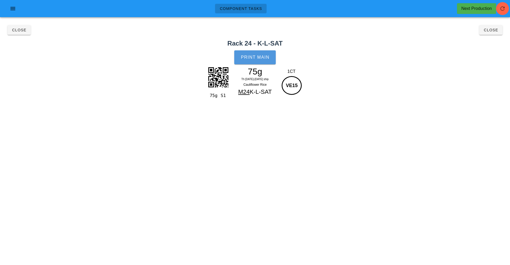
click at [267, 52] on button "Print Main" at bounding box center [254, 57] width 41 height 14
click at [492, 30] on span "Close" at bounding box center [490, 30] width 15 height 4
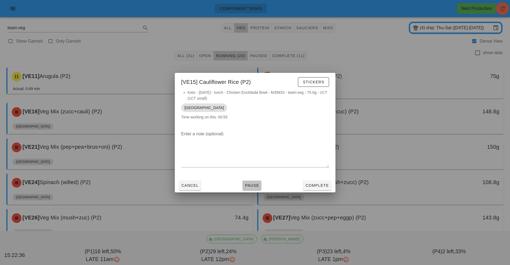
click at [255, 185] on span "Pause" at bounding box center [251, 185] width 14 height 4
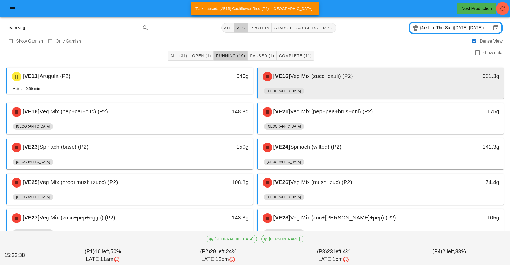
click at [298, 82] on div "[VE16] Veg Mix (zucc+cauli) (P2)" at bounding box center [350, 76] width 182 height 16
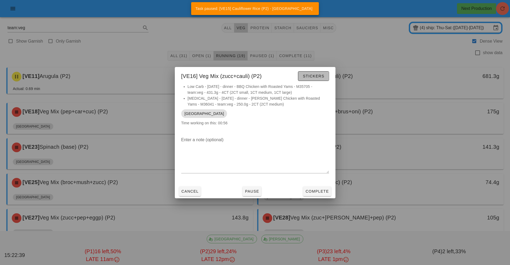
click at [315, 76] on span "Stickers" at bounding box center [313, 76] width 22 height 4
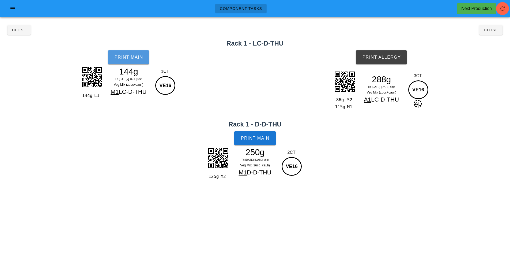
click at [149, 61] on button "Print Main" at bounding box center [128, 57] width 41 height 14
click at [261, 139] on span "Print Main" at bounding box center [254, 138] width 29 height 5
click at [389, 59] on span "Print Allergy" at bounding box center [381, 57] width 39 height 5
click at [498, 33] on button "Close" at bounding box center [490, 30] width 23 height 10
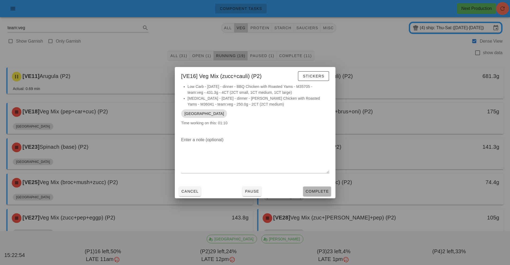
click at [309, 194] on button "Complete" at bounding box center [317, 191] width 28 height 10
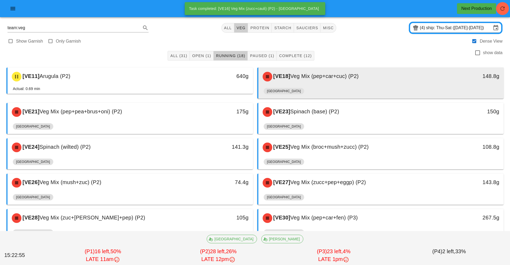
click at [306, 78] on span "Veg Mix (pep+car+cuc) (P2)" at bounding box center [324, 76] width 68 height 6
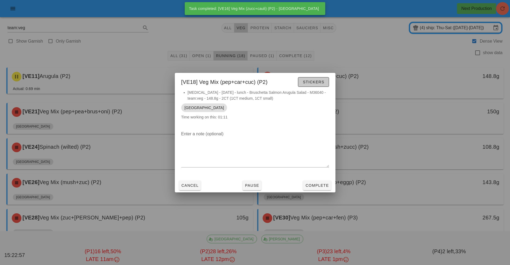
click at [316, 81] on span "Stickers" at bounding box center [313, 82] width 22 height 4
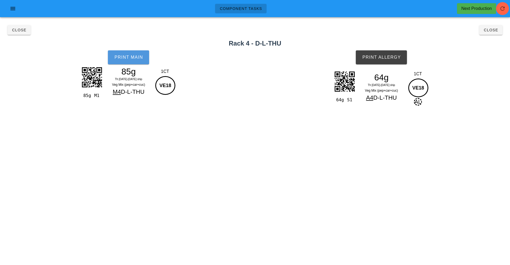
click at [138, 51] on button "Print Main" at bounding box center [128, 57] width 41 height 14
click at [386, 54] on button "Print Allergy" at bounding box center [380, 57] width 51 height 14
click at [487, 31] on span "Close" at bounding box center [490, 30] width 15 height 4
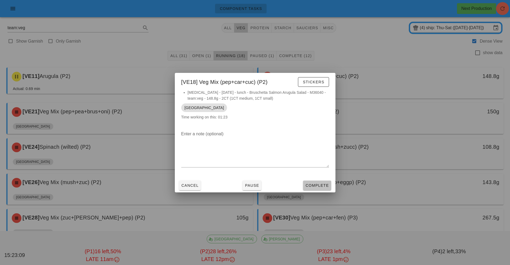
click at [317, 189] on button "Complete" at bounding box center [317, 185] width 28 height 10
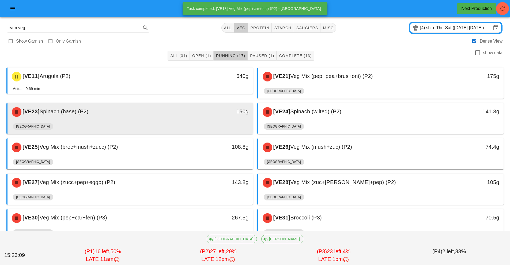
click at [152, 115] on div "[VE23] Spinach (base) (P2)" at bounding box center [100, 112] width 182 height 16
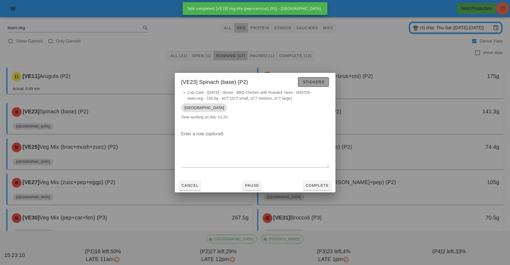
click at [315, 81] on span "Stickers" at bounding box center [313, 82] width 22 height 4
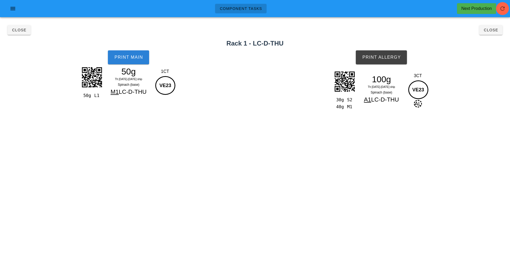
click at [142, 59] on span "Print Main" at bounding box center [128, 57] width 29 height 5
click at [392, 55] on span "Print Allergy" at bounding box center [381, 57] width 39 height 5
click at [487, 35] on button "Close" at bounding box center [490, 30] width 23 height 10
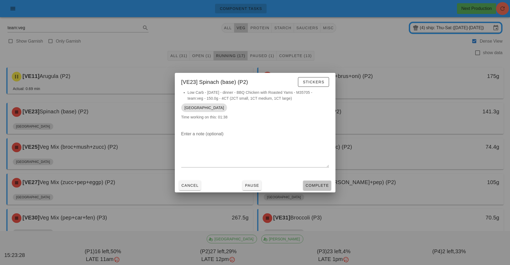
click at [320, 188] on button "Complete" at bounding box center [317, 185] width 28 height 10
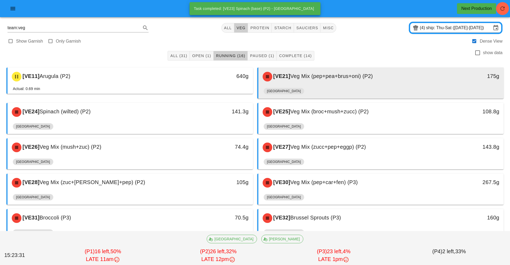
click at [326, 87] on div "[GEOGRAPHIC_DATA]" at bounding box center [380, 92] width 235 height 13
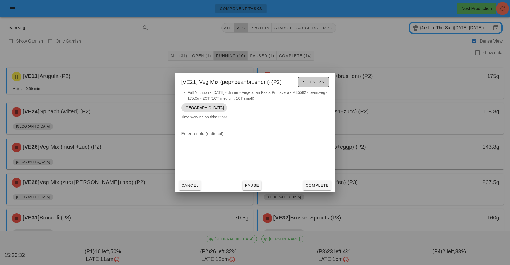
click at [314, 84] on span "Stickers" at bounding box center [313, 82] width 22 height 4
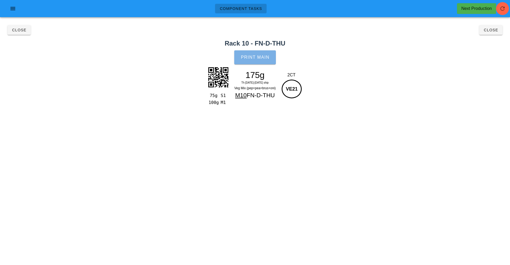
click at [262, 55] on span "Print Main" at bounding box center [254, 57] width 29 height 5
click at [494, 30] on span "Close" at bounding box center [490, 30] width 15 height 4
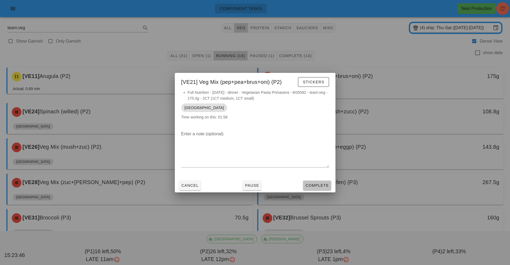
click at [321, 185] on span "Complete" at bounding box center [317, 185] width 24 height 4
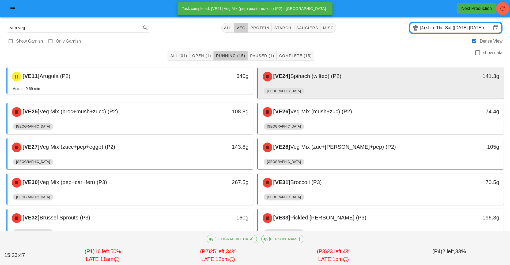
click at [341, 79] on div "[VE24] Spinach (wilted) (P2)" at bounding box center [350, 76] width 182 height 16
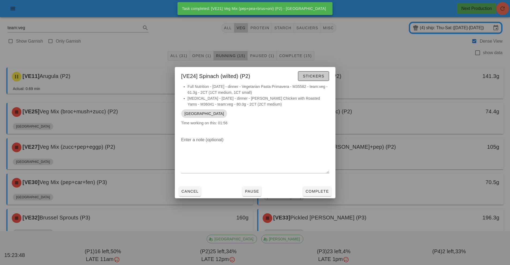
click at [320, 76] on span "Stickers" at bounding box center [313, 76] width 22 height 4
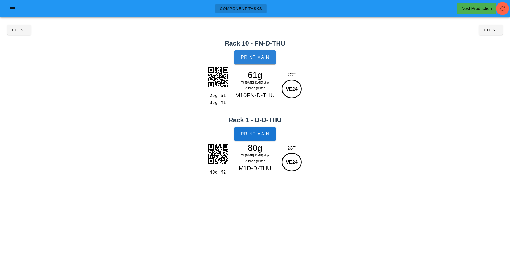
click at [263, 56] on span "Print Main" at bounding box center [254, 57] width 29 height 5
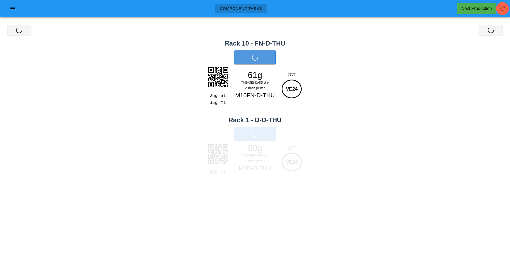
click at [263, 128] on div "Print Main" at bounding box center [255, 134] width 510 height 20
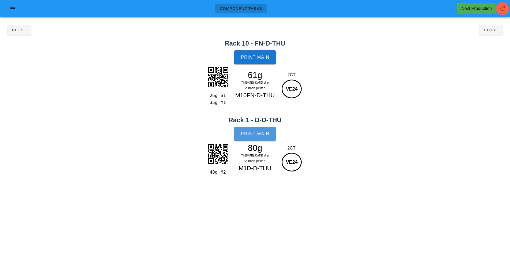
click at [263, 139] on button "Print Main" at bounding box center [254, 134] width 41 height 14
click at [488, 34] on button "Close" at bounding box center [490, 30] width 23 height 10
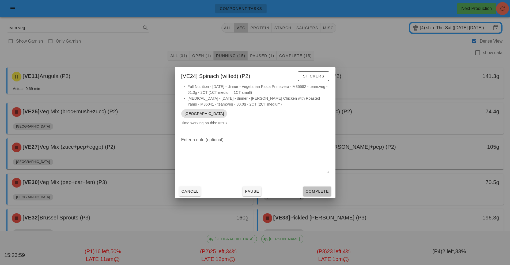
click at [325, 191] on span "Complete" at bounding box center [317, 191] width 24 height 4
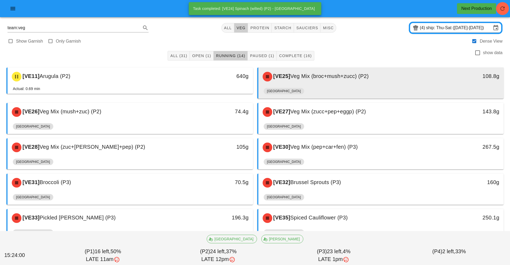
click at [341, 81] on div "[VE25] Veg Mix (broc+mush+zucc) (P2)" at bounding box center [350, 76] width 182 height 16
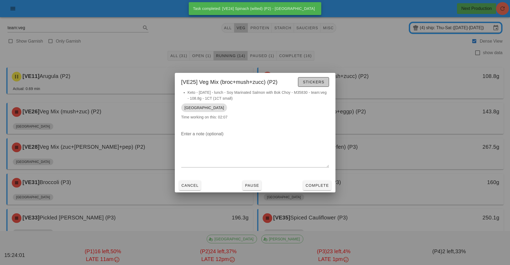
click at [319, 83] on span "Stickers" at bounding box center [313, 82] width 22 height 4
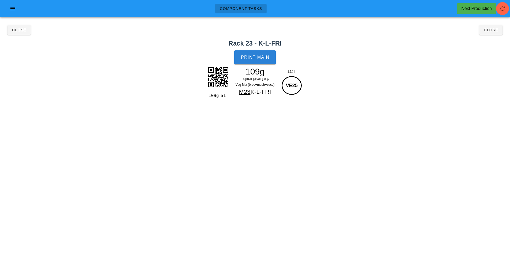
click at [269, 60] on button "Print Main" at bounding box center [254, 57] width 41 height 14
click at [494, 33] on button "Close" at bounding box center [490, 30] width 23 height 10
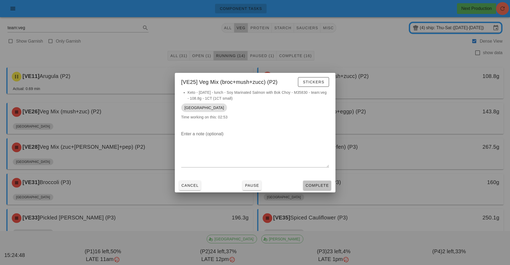
click at [317, 185] on span "Complete" at bounding box center [317, 185] width 24 height 4
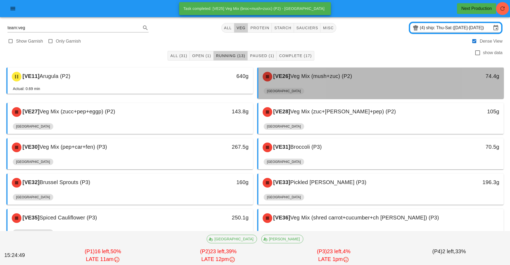
click at [340, 83] on div "[VE26] Veg Mix (mush+zuc) (P2)" at bounding box center [350, 76] width 182 height 16
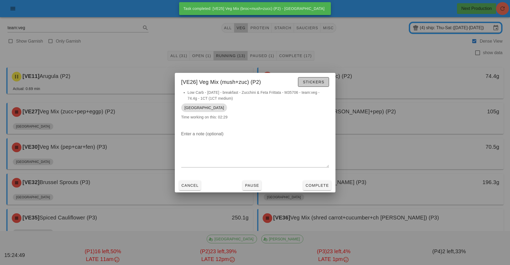
click at [320, 84] on span "Stickers" at bounding box center [313, 82] width 22 height 4
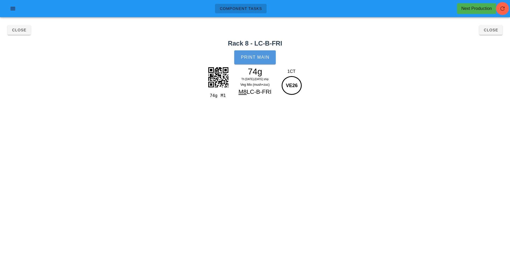
click at [267, 55] on span "Print Main" at bounding box center [254, 57] width 29 height 5
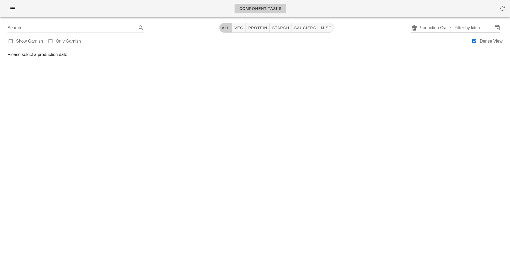
click at [452, 26] on input "Production Cycle - Filter by kitchen production schedules" at bounding box center [455, 28] width 74 height 9
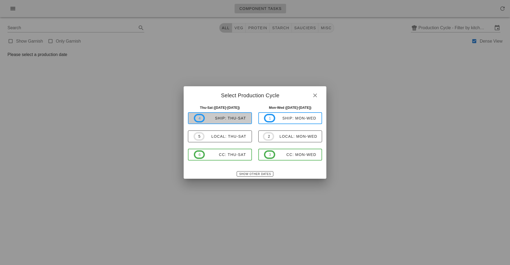
click at [234, 118] on div "ship: Thu-Sat" at bounding box center [225, 118] width 41 height 4
type input "ship: Thu-Sat ([DATE]-[DATE])"
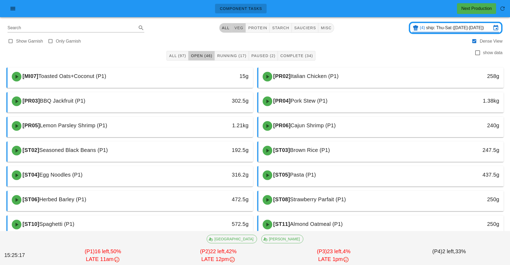
click at [242, 29] on span "veg" at bounding box center [238, 28] width 9 height 4
type input "team:veg"
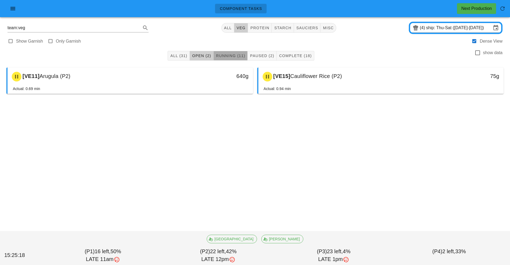
click at [232, 59] on button "Running (11)" at bounding box center [230, 56] width 34 height 10
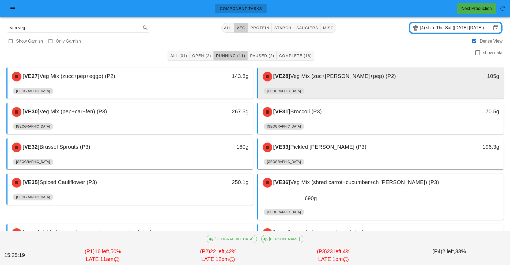
click at [296, 84] on div "[VE28] Veg Mix (zuc+[PERSON_NAME]+pep) (P2)" at bounding box center [350, 76] width 182 height 16
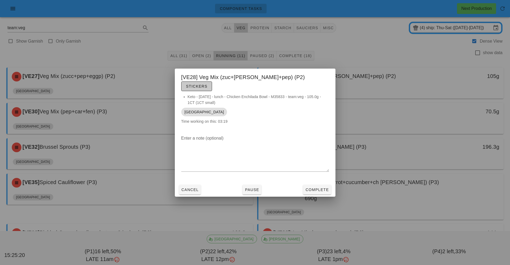
click at [212, 81] on button "Stickers" at bounding box center [196, 86] width 31 height 10
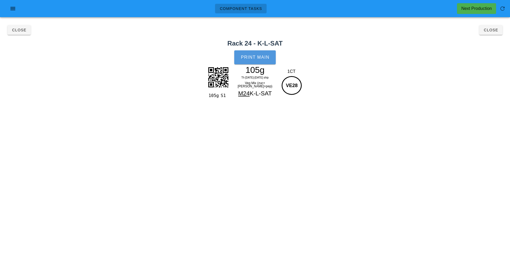
click at [269, 51] on button "Print Main" at bounding box center [254, 57] width 41 height 14
click at [496, 32] on span "Close" at bounding box center [490, 30] width 15 height 4
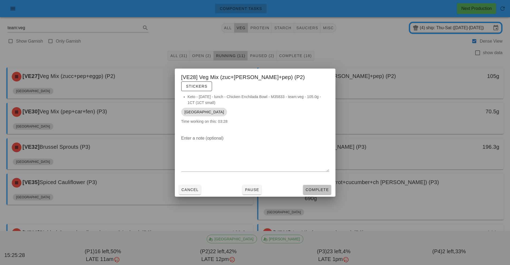
click at [317, 188] on button "Complete" at bounding box center [317, 190] width 28 height 10
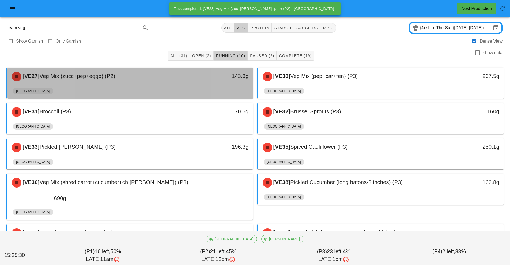
click at [155, 86] on div "[GEOGRAPHIC_DATA]" at bounding box center [130, 92] width 235 height 13
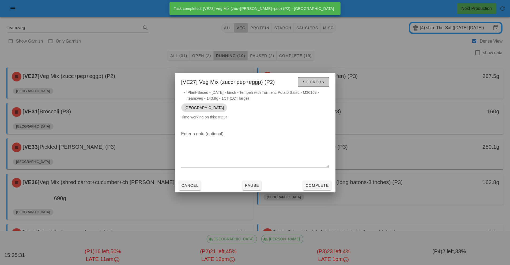
click at [315, 82] on span "Stickers" at bounding box center [313, 82] width 22 height 4
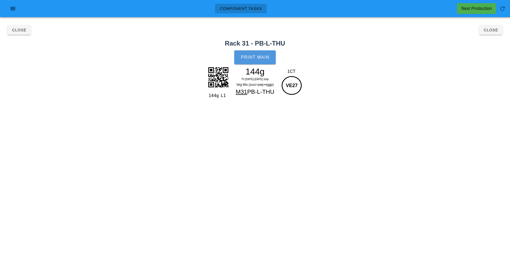
click at [259, 54] on button "Print Main" at bounding box center [254, 57] width 41 height 14
click at [489, 32] on span "Close" at bounding box center [490, 30] width 15 height 4
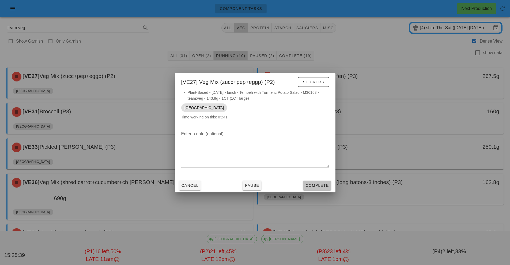
click at [321, 185] on span "Complete" at bounding box center [317, 185] width 24 height 4
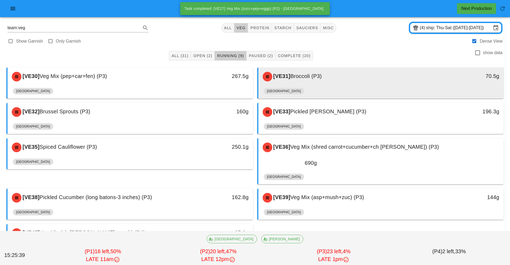
click at [324, 80] on div "[VE31] Broccoli (P3)" at bounding box center [350, 76] width 182 height 16
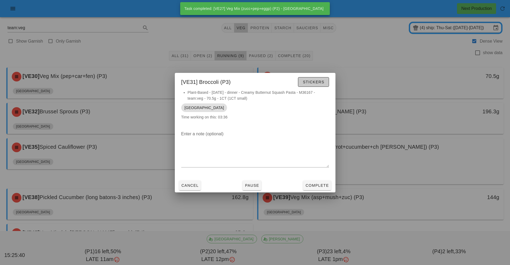
click at [317, 80] on span "Stickers" at bounding box center [313, 82] width 22 height 4
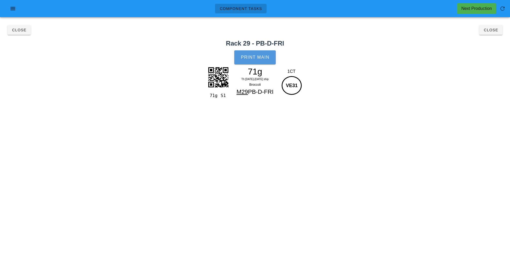
click at [262, 55] on span "Print Main" at bounding box center [254, 57] width 29 height 5
click at [495, 32] on button "Close" at bounding box center [490, 30] width 23 height 10
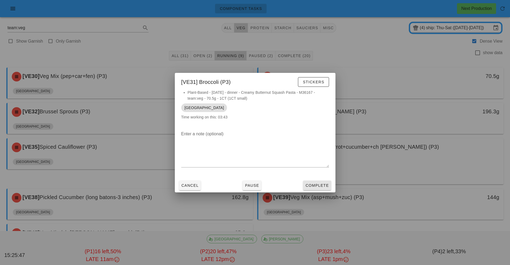
click at [324, 185] on span "Complete" at bounding box center [317, 185] width 24 height 4
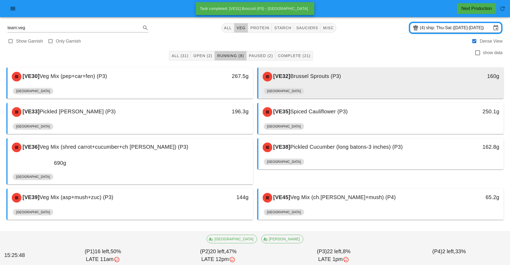
click at [308, 85] on div "[VE32] Brussel Sprouts (P3) 160g" at bounding box center [380, 76] width 245 height 18
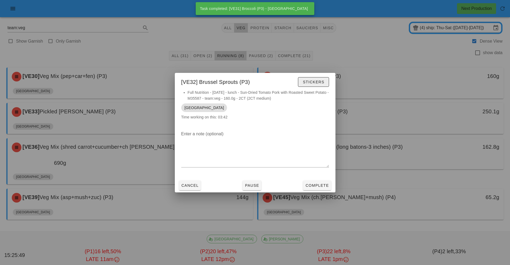
click at [319, 81] on span "Stickers" at bounding box center [313, 82] width 22 height 4
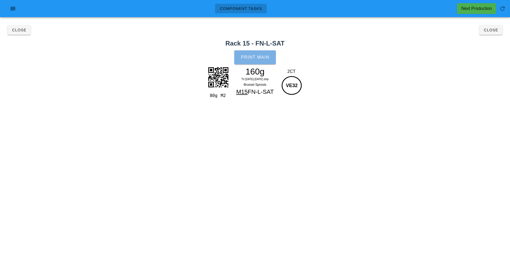
click at [265, 61] on button "Print Main" at bounding box center [254, 57] width 41 height 14
click at [488, 33] on button "Close" at bounding box center [490, 30] width 23 height 10
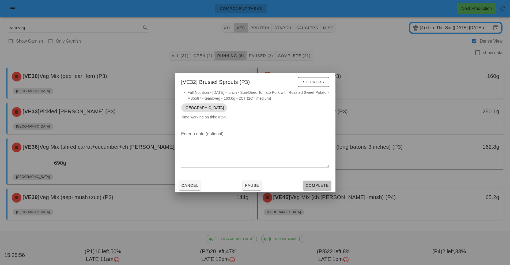
click at [321, 188] on button "Complete" at bounding box center [317, 185] width 28 height 10
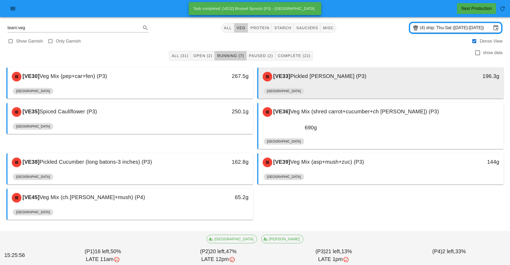
click at [357, 80] on div "[VE33] Pickled [PERSON_NAME] (P3)" at bounding box center [350, 76] width 182 height 16
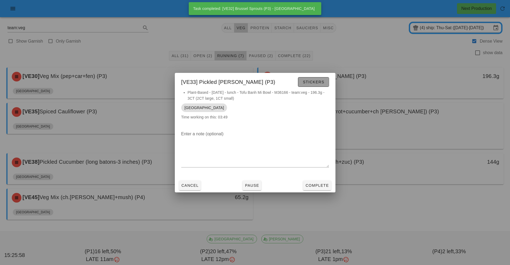
click at [320, 85] on button "Stickers" at bounding box center [313, 82] width 31 height 10
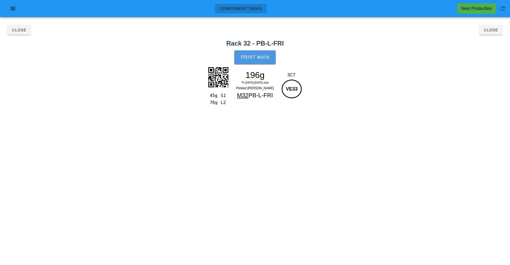
click at [263, 59] on span "Print Main" at bounding box center [254, 57] width 29 height 5
click at [489, 35] on button "Close" at bounding box center [490, 30] width 23 height 10
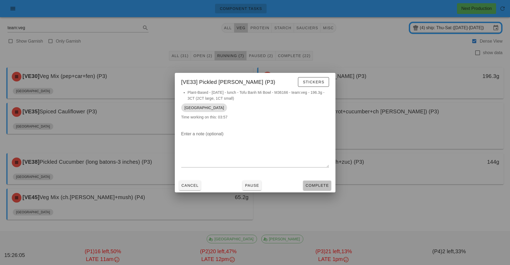
click at [319, 186] on span "Complete" at bounding box center [317, 185] width 24 height 4
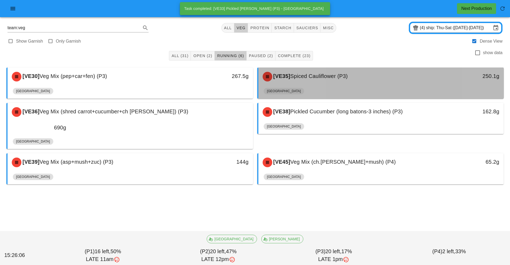
click at [340, 81] on div "[VE35] Spiced Cauliflower (P3)" at bounding box center [350, 76] width 182 height 16
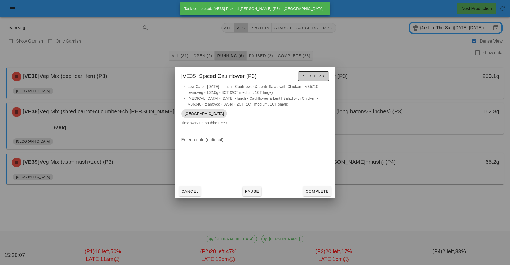
click at [323, 76] on span "Stickers" at bounding box center [313, 76] width 22 height 4
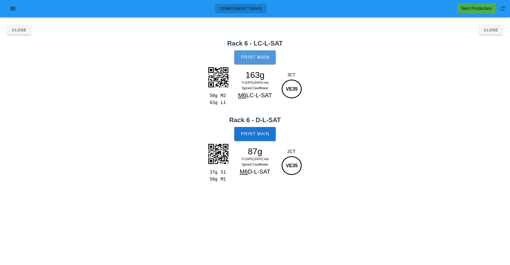
click at [266, 61] on button "Print Main" at bounding box center [254, 57] width 41 height 14
click at [267, 131] on button "Print Main" at bounding box center [254, 134] width 41 height 14
click at [491, 33] on button "Close" at bounding box center [490, 30] width 23 height 10
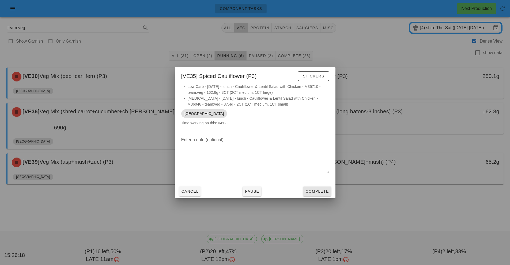
click at [326, 188] on button "Complete" at bounding box center [317, 191] width 28 height 10
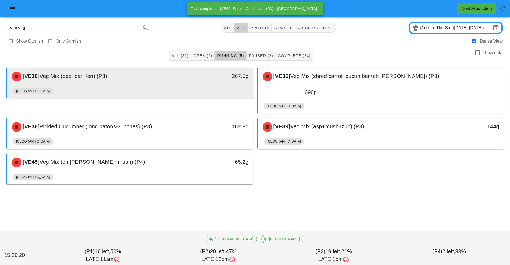
click at [188, 79] on div "[VE30] Veg Mix (pep+car+fen) (P3)" at bounding box center [100, 76] width 182 height 16
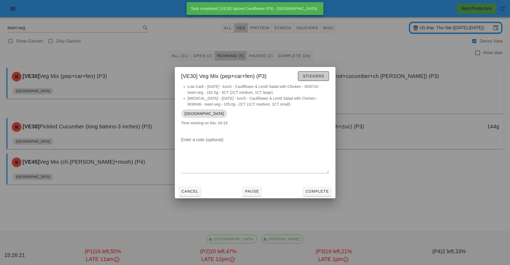
click at [310, 76] on span "Stickers" at bounding box center [313, 76] width 22 height 4
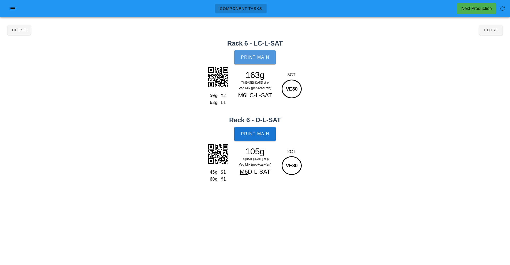
click at [261, 58] on span "Print Main" at bounding box center [254, 57] width 29 height 5
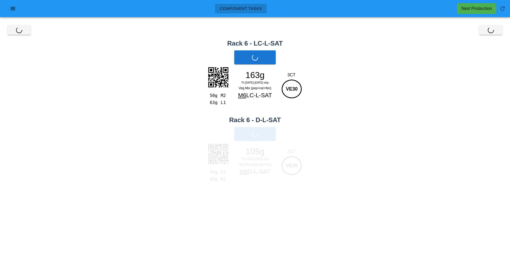
click at [263, 136] on div "Print Main" at bounding box center [255, 134] width 510 height 20
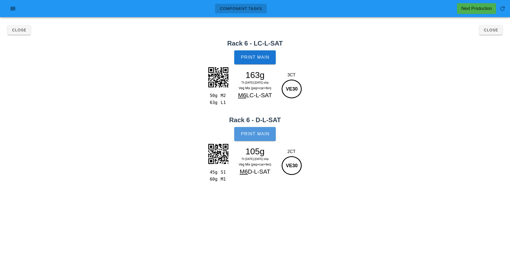
click at [263, 136] on button "Print Main" at bounding box center [254, 134] width 41 height 14
click at [496, 28] on span "Close" at bounding box center [490, 30] width 15 height 4
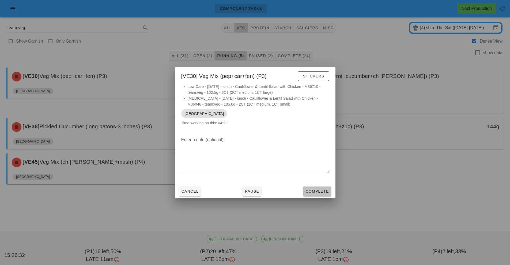
click at [325, 192] on span "Complete" at bounding box center [317, 191] width 24 height 4
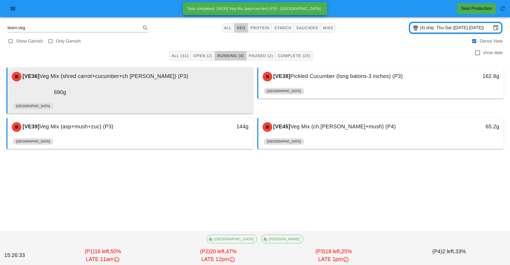
click at [207, 101] on div "[GEOGRAPHIC_DATA]" at bounding box center [130, 107] width 235 height 13
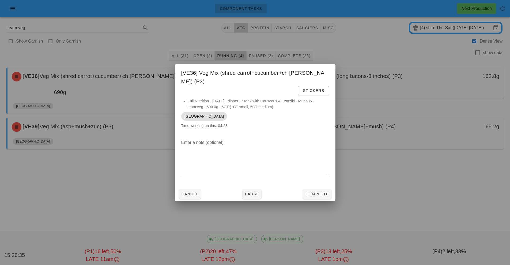
click at [396, 219] on div at bounding box center [255, 132] width 510 height 265
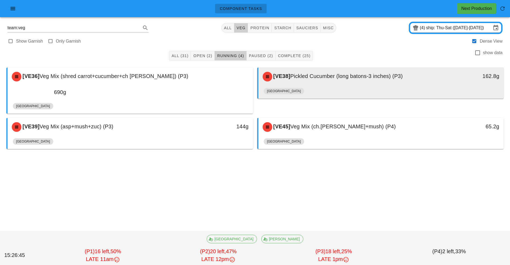
click at [321, 84] on div "[VE38] Pickled Cucumber (long batons-3 inches) (P3)" at bounding box center [350, 76] width 182 height 16
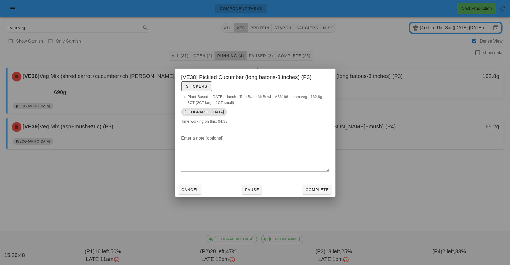
click at [204, 86] on span "Stickers" at bounding box center [197, 86] width 22 height 4
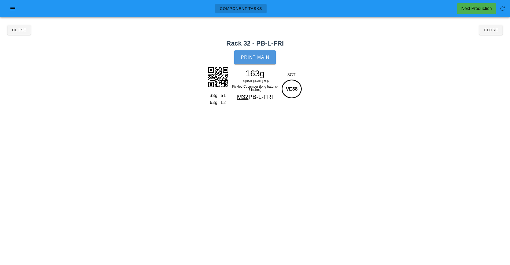
click at [263, 58] on span "Print Main" at bounding box center [254, 57] width 29 height 5
click at [500, 34] on button "Close" at bounding box center [490, 30] width 23 height 10
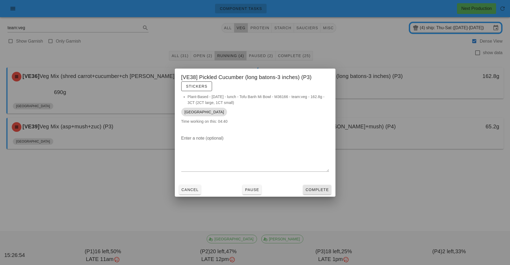
click at [321, 190] on span "Complete" at bounding box center [317, 189] width 24 height 4
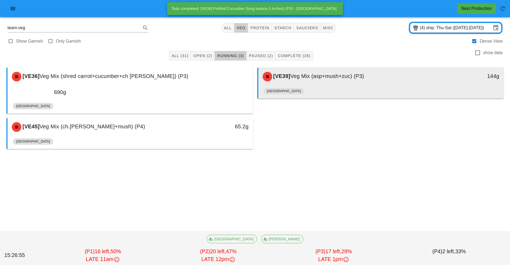
click at [306, 84] on div "[VE39] Veg Mix (asp+mush+zuc) (P3)" at bounding box center [350, 76] width 182 height 16
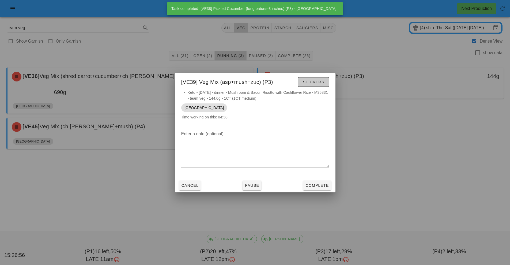
click at [317, 82] on span "Stickers" at bounding box center [313, 82] width 22 height 4
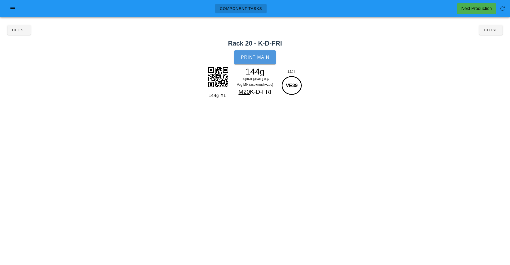
click at [268, 58] on span "Print Main" at bounding box center [254, 57] width 29 height 5
click at [488, 33] on button "Close" at bounding box center [490, 30] width 23 height 10
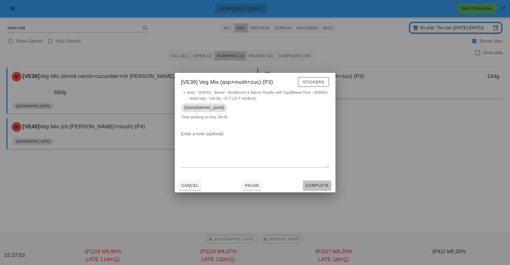
click at [324, 185] on span "Complete" at bounding box center [317, 185] width 24 height 4
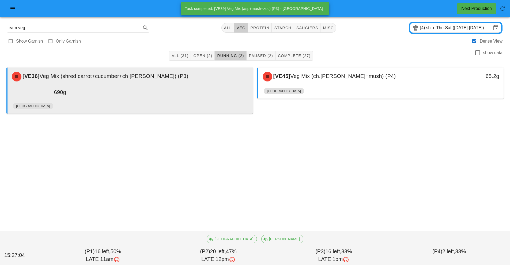
click at [69, 85] on div "690g" at bounding box center [39, 92] width 61 height 15
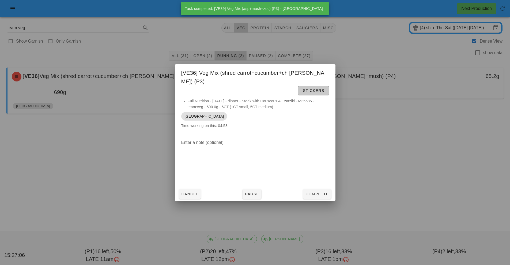
click at [298, 86] on button "Stickers" at bounding box center [313, 91] width 31 height 10
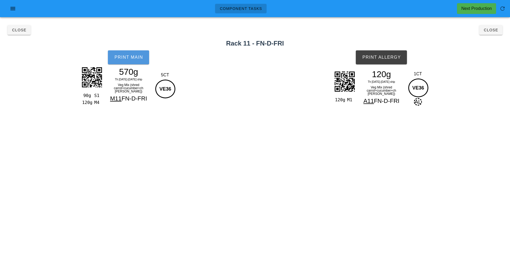
click at [139, 55] on span "Print Main" at bounding box center [128, 57] width 29 height 5
click at [395, 56] on span "Print Allergy" at bounding box center [381, 57] width 39 height 5
click at [493, 32] on span "Close" at bounding box center [490, 30] width 15 height 4
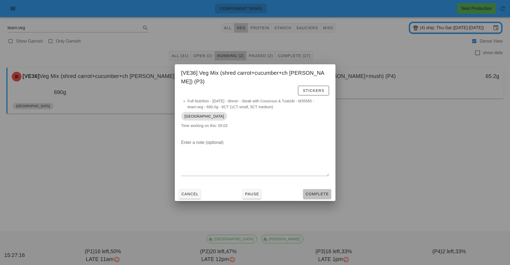
click at [325, 193] on button "Complete" at bounding box center [317, 194] width 28 height 10
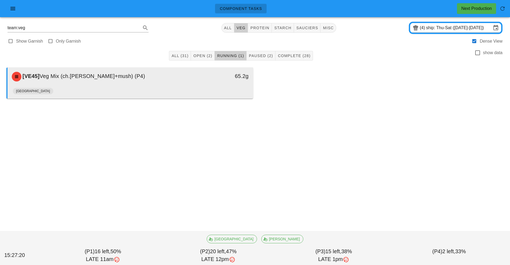
click at [190, 93] on div "[GEOGRAPHIC_DATA]" at bounding box center [130, 92] width 235 height 13
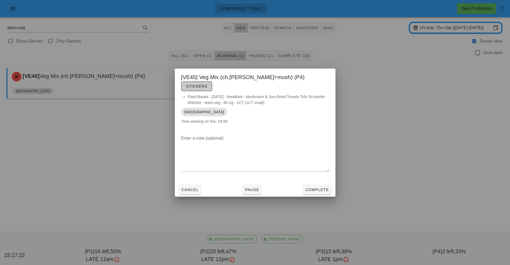
click at [207, 84] on span "Stickers" at bounding box center [197, 86] width 22 height 4
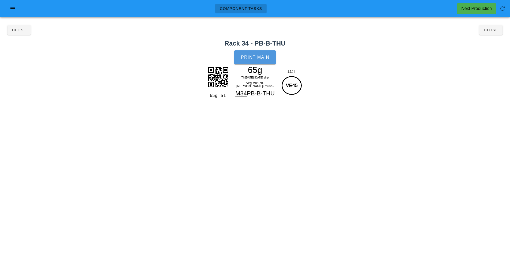
click at [266, 53] on button "Print Main" at bounding box center [254, 57] width 41 height 14
click at [492, 30] on span "Close" at bounding box center [490, 30] width 15 height 4
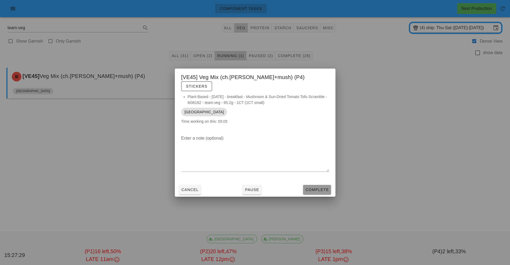
click at [321, 187] on span "Complete" at bounding box center [317, 189] width 24 height 4
click at [324, 190] on div "Component Tasks Next Production team:veg All veg protein starch sauciers misc (…" at bounding box center [255, 132] width 510 height 265
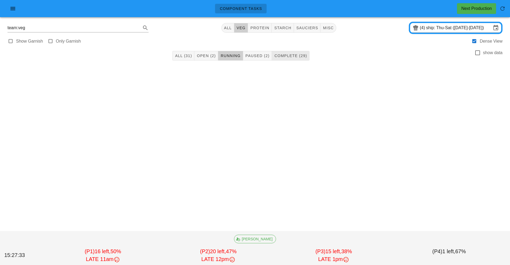
click at [299, 56] on span "Complete (29)" at bounding box center [290, 55] width 33 height 4
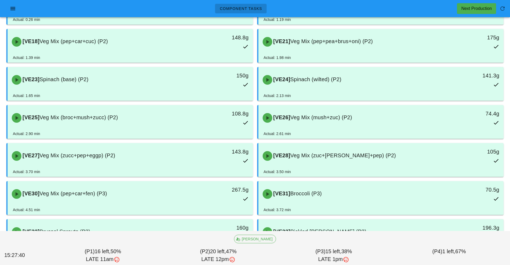
scroll to position [282, 0]
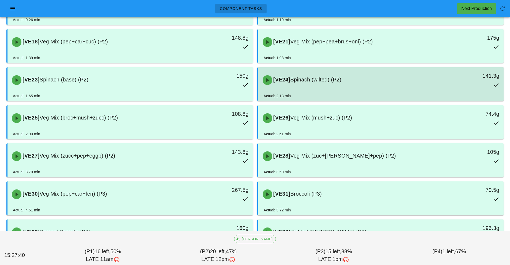
click at [338, 72] on div "[VE24] Spinach (wilted) (P2)" at bounding box center [350, 80] width 182 height 16
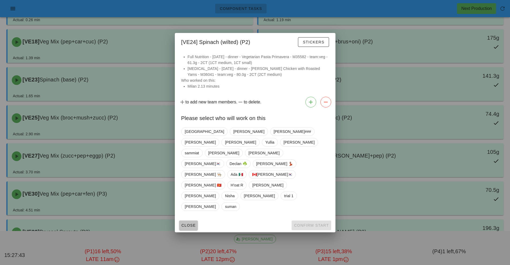
click at [195, 223] on span "Close" at bounding box center [188, 225] width 15 height 4
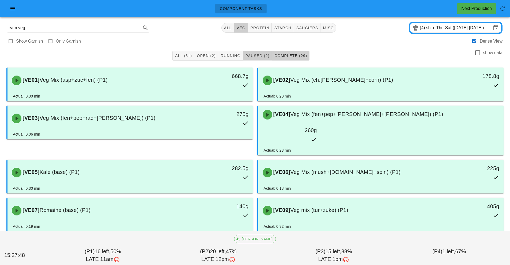
click at [255, 55] on span "Paused (2)" at bounding box center [257, 55] width 24 height 4
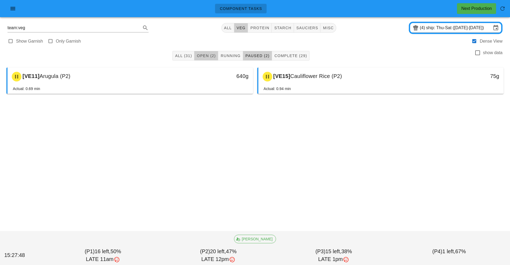
click at [212, 56] on span "Open (2)" at bounding box center [205, 55] width 19 height 4
click at [210, 51] on button "Open (2)" at bounding box center [206, 56] width 24 height 10
click at [303, 105] on div at bounding box center [254, 104] width 501 height 16
click at [426, 30] on input "ship: Thu-Sat ([DATE]-[DATE])" at bounding box center [458, 28] width 65 height 9
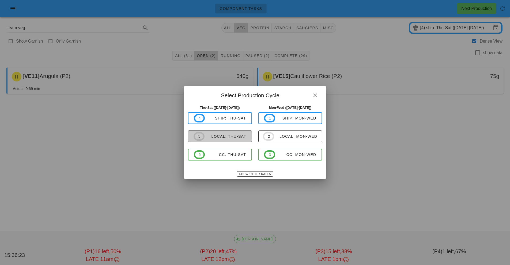
click at [236, 139] on span "5 local: Thu-Sat" at bounding box center [219, 136] width 53 height 9
type input "local: Thu-Sat ([DATE]-[DATE])"
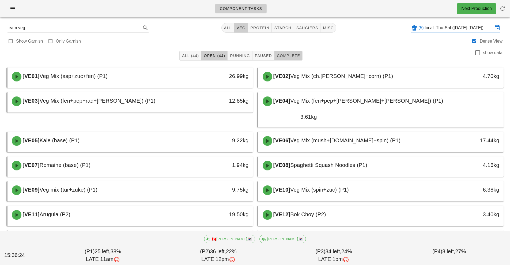
click at [282, 59] on button "Complete" at bounding box center [288, 56] width 28 height 10
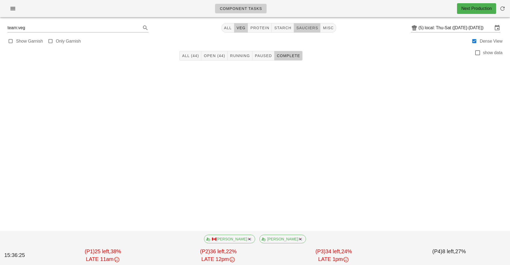
click at [313, 31] on button "sauciers" at bounding box center [307, 28] width 27 height 10
type input "team:sauciers"
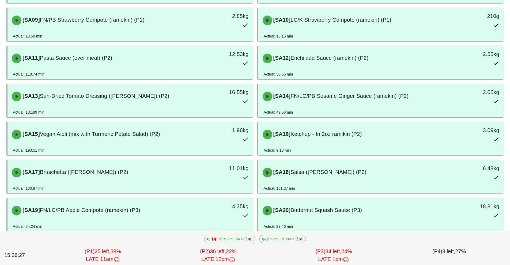
scroll to position [212, 0]
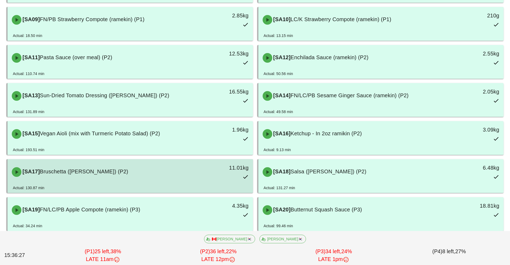
click at [208, 180] on div "11.01kg" at bounding box center [221, 172] width 61 height 24
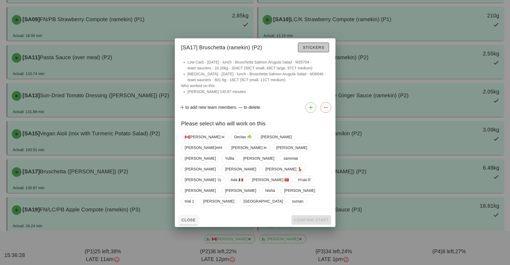
click at [320, 49] on span "Stickers" at bounding box center [313, 47] width 22 height 4
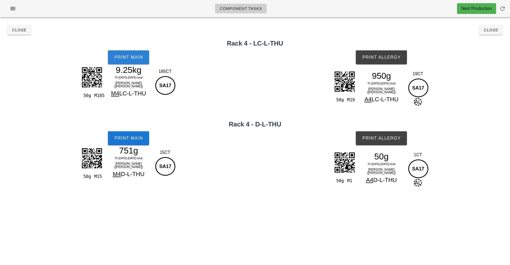
click at [137, 58] on span "Print Main" at bounding box center [128, 57] width 29 height 5
